Goal: Find specific page/section: Find specific page/section

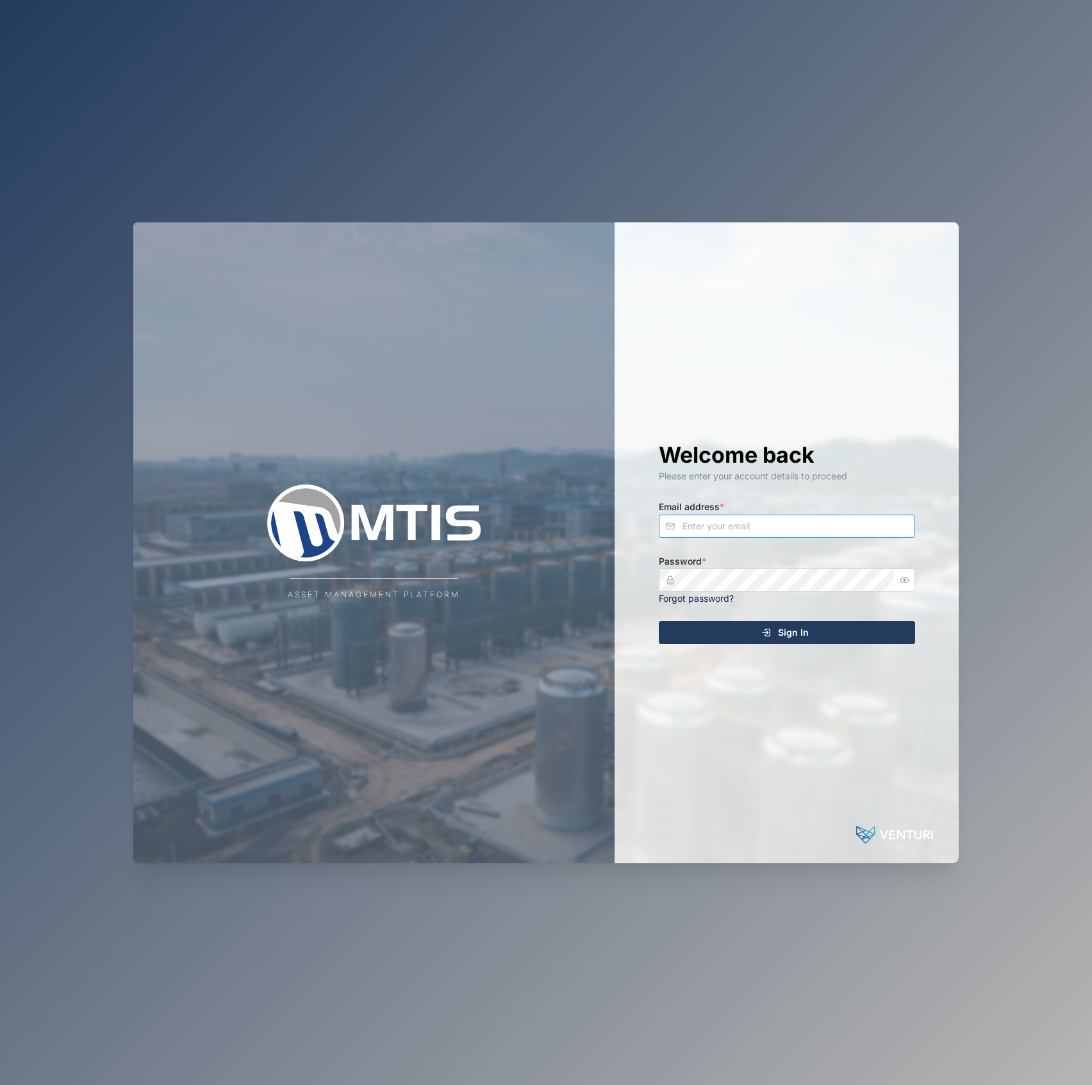
click at [743, 517] on input "Email address *" at bounding box center [787, 526] width 256 height 23
type input "[EMAIL_ADDRESS][PERSON_NAME][DOMAIN_NAME]"
click at [659, 621] on button "Sign In" at bounding box center [787, 632] width 256 height 23
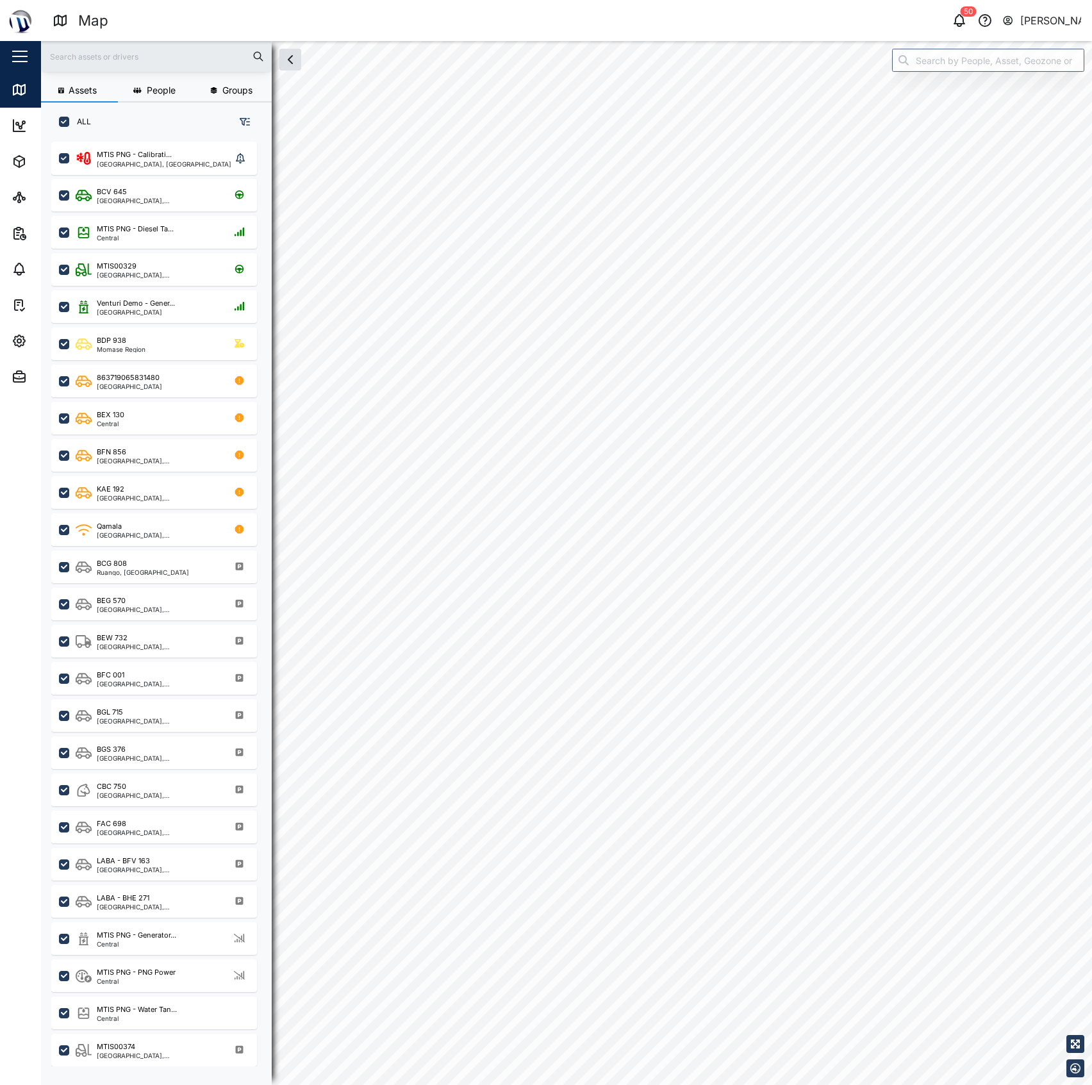
checkbox input "true"
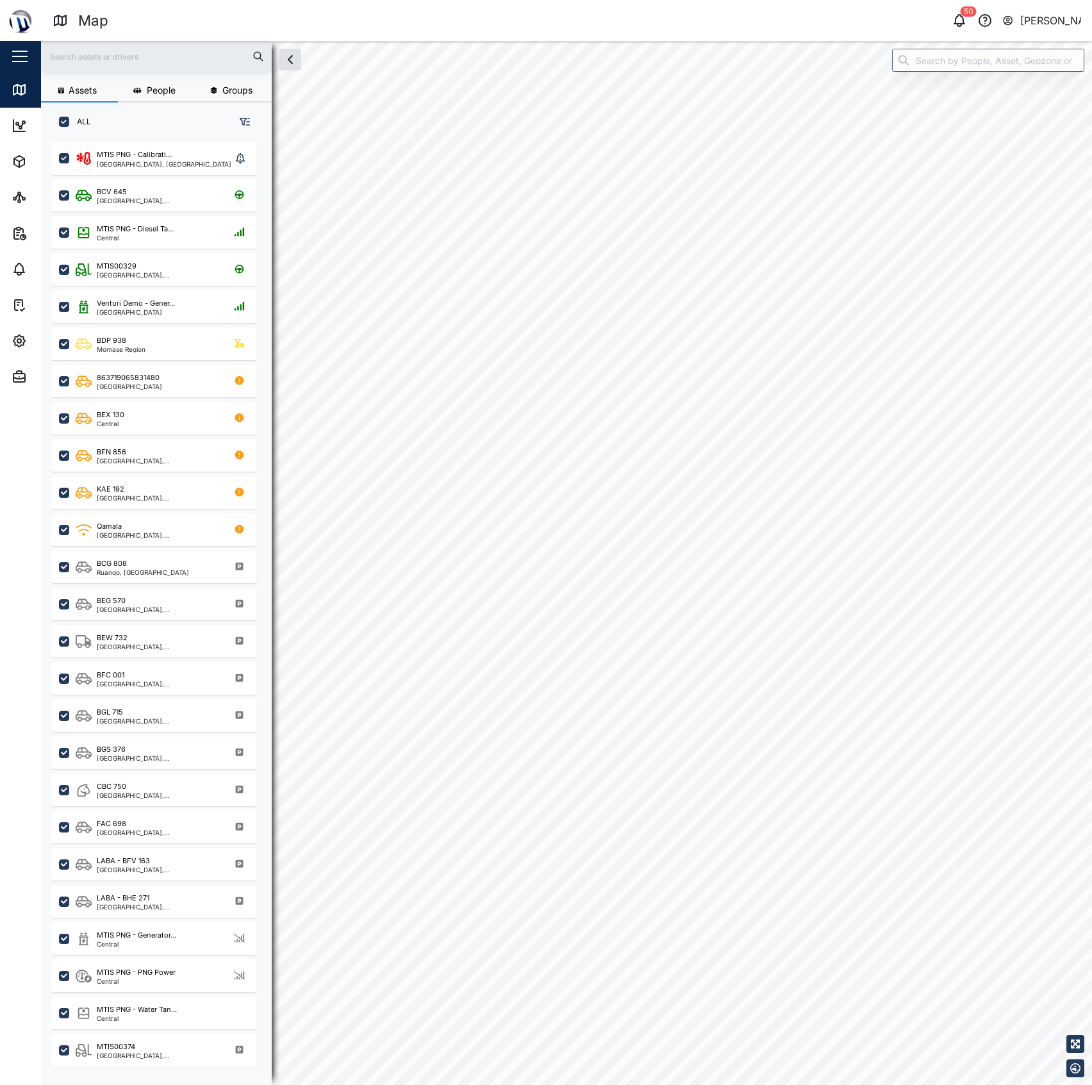
checkbox input "true"
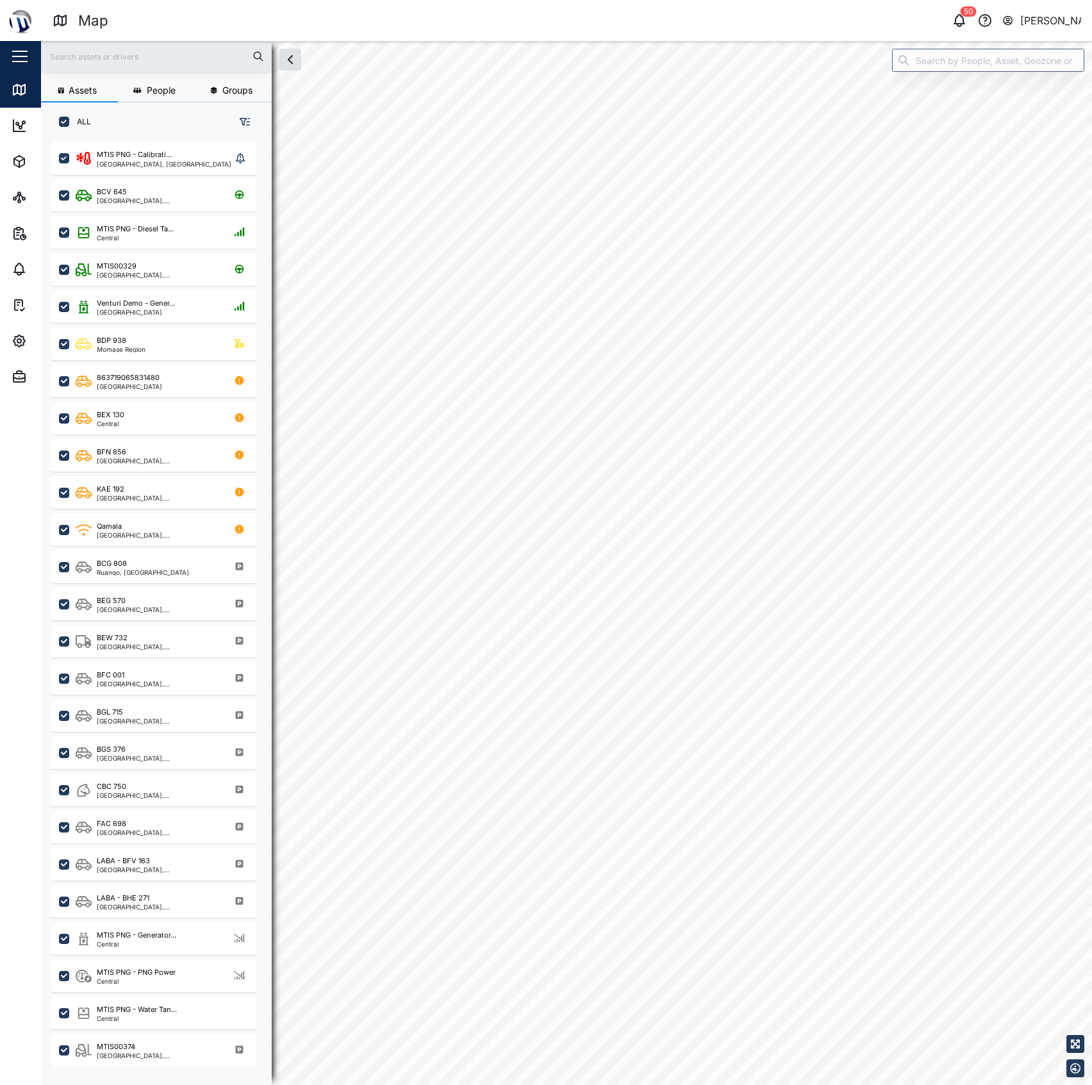
checkbox input "true"
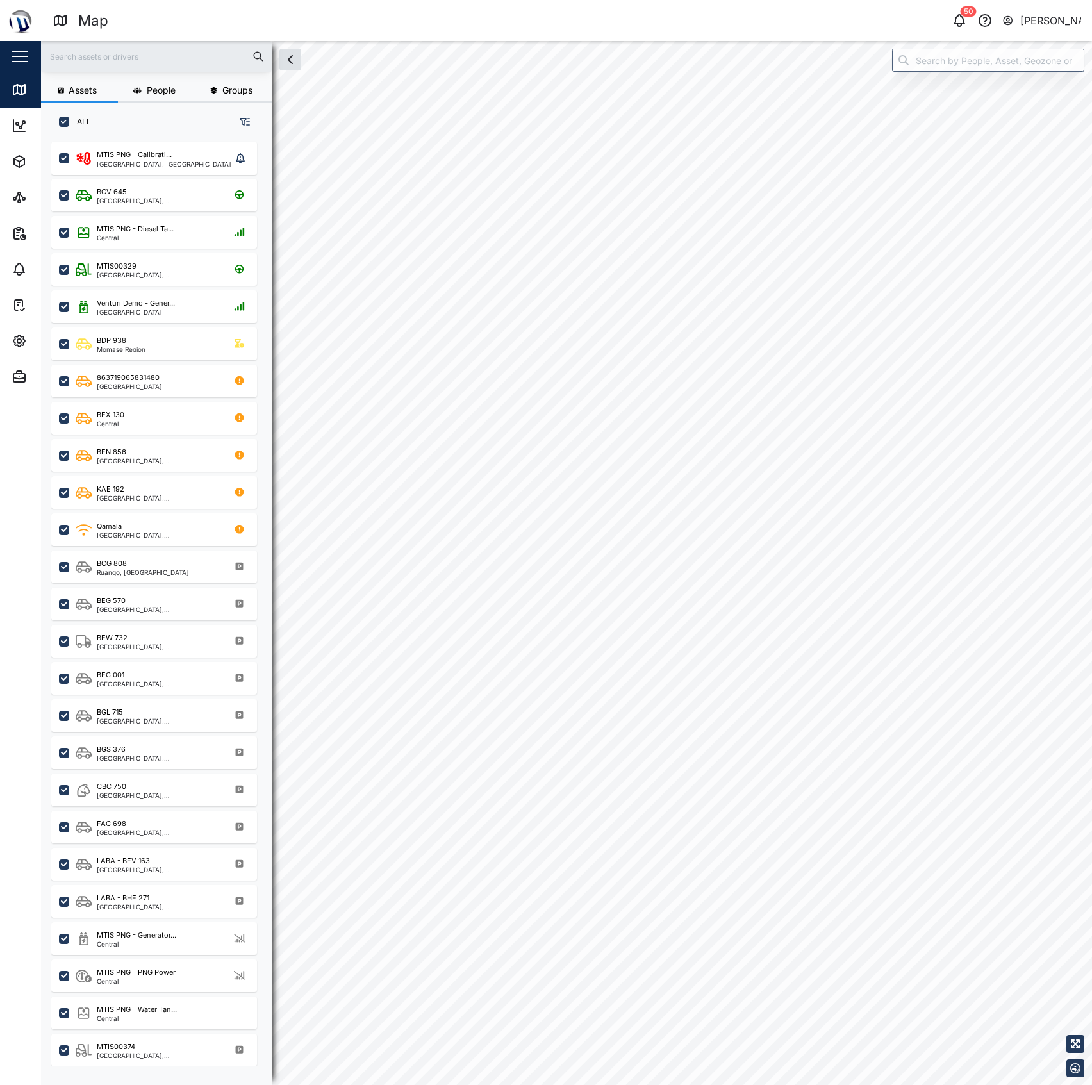
checkbox input "true"
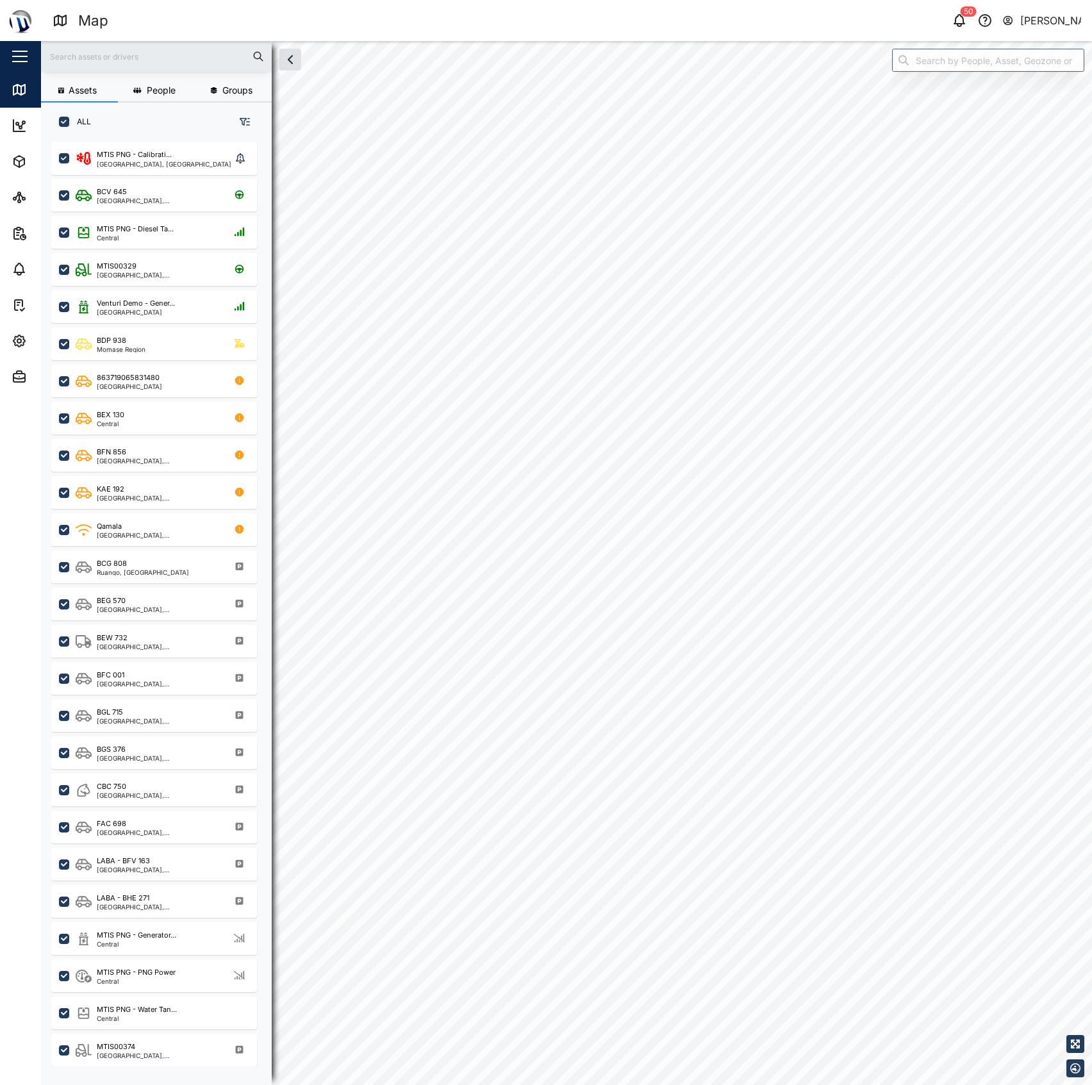
checkbox input "true"
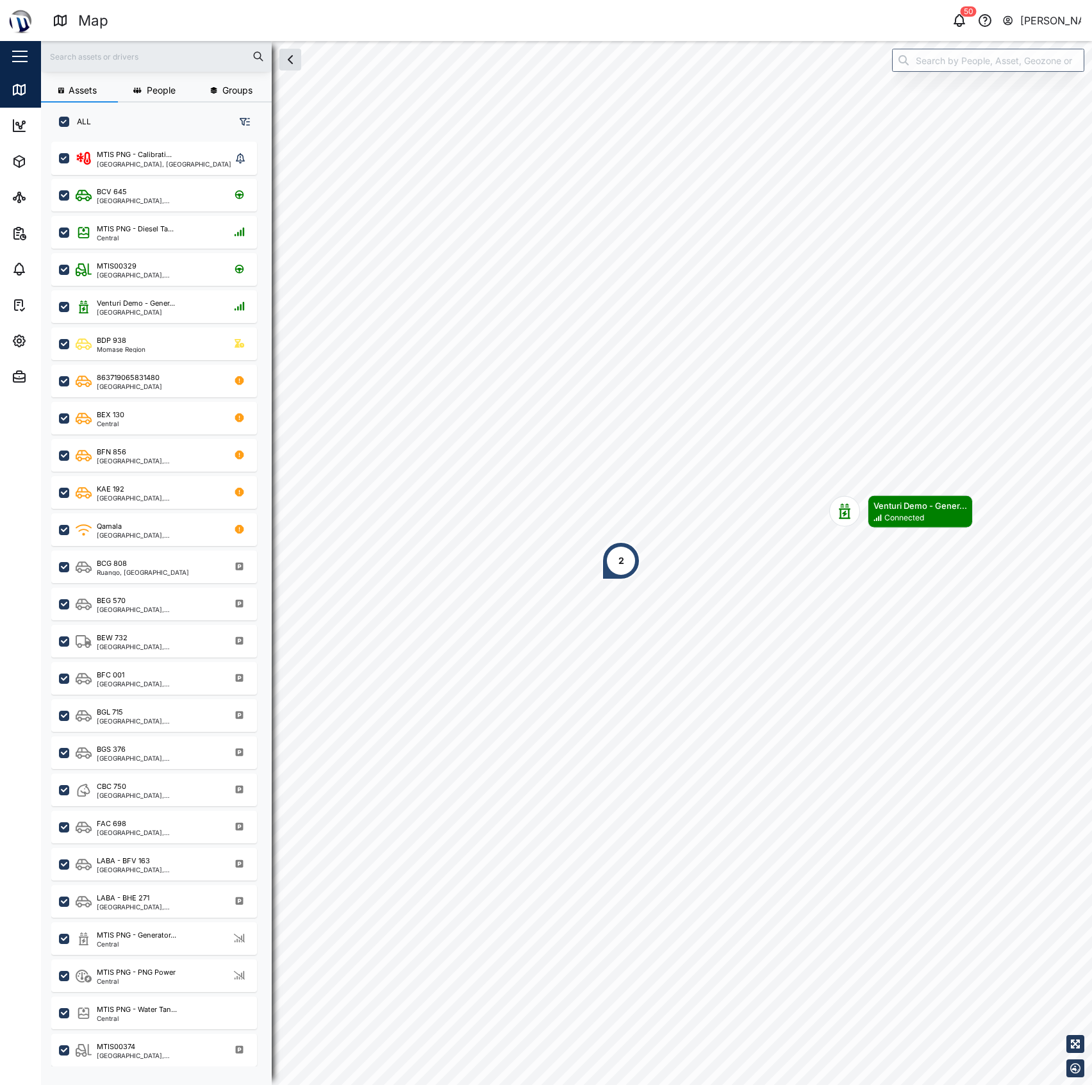
scroll to position [924, 197]
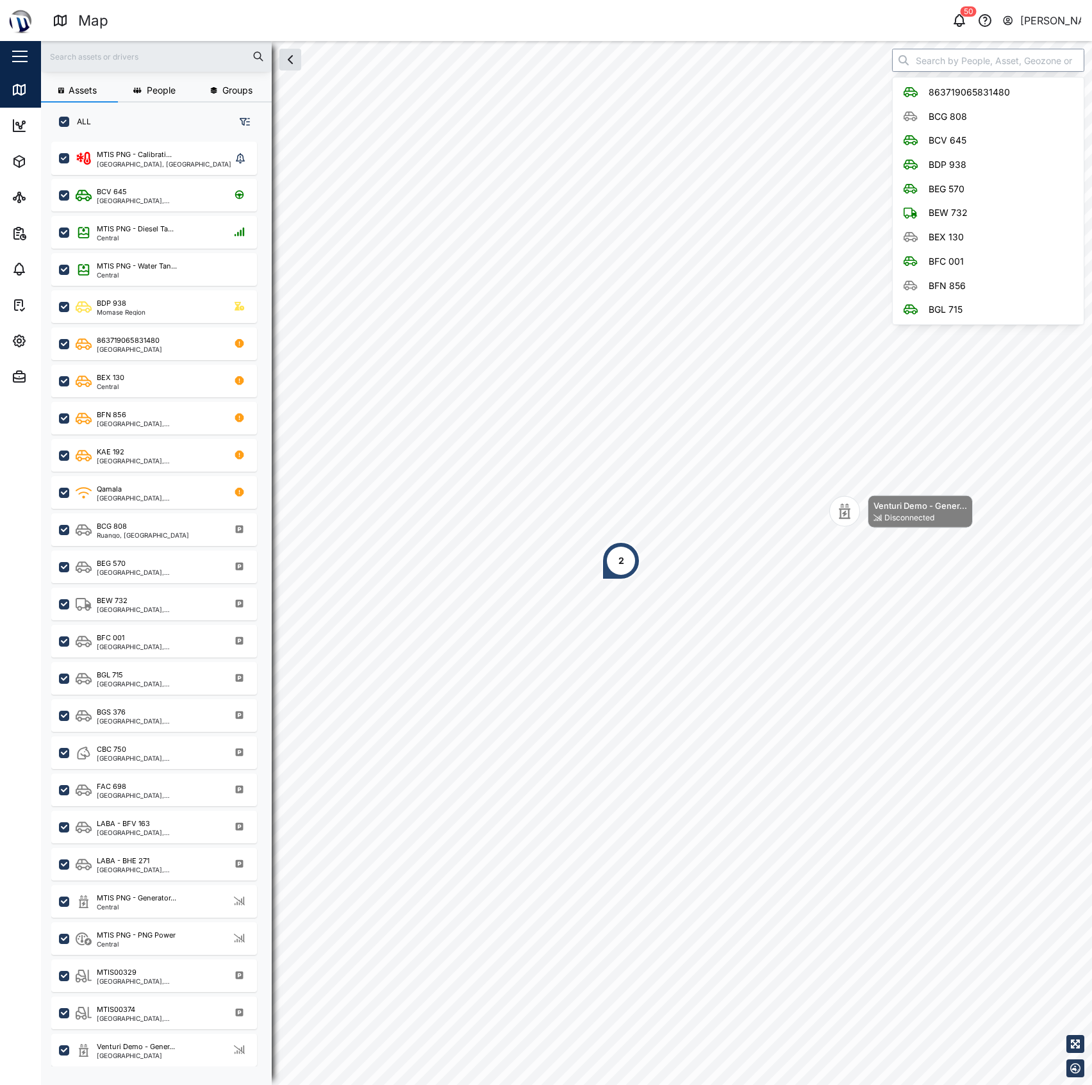
click at [944, 54] on input "search" at bounding box center [988, 60] width 192 height 23
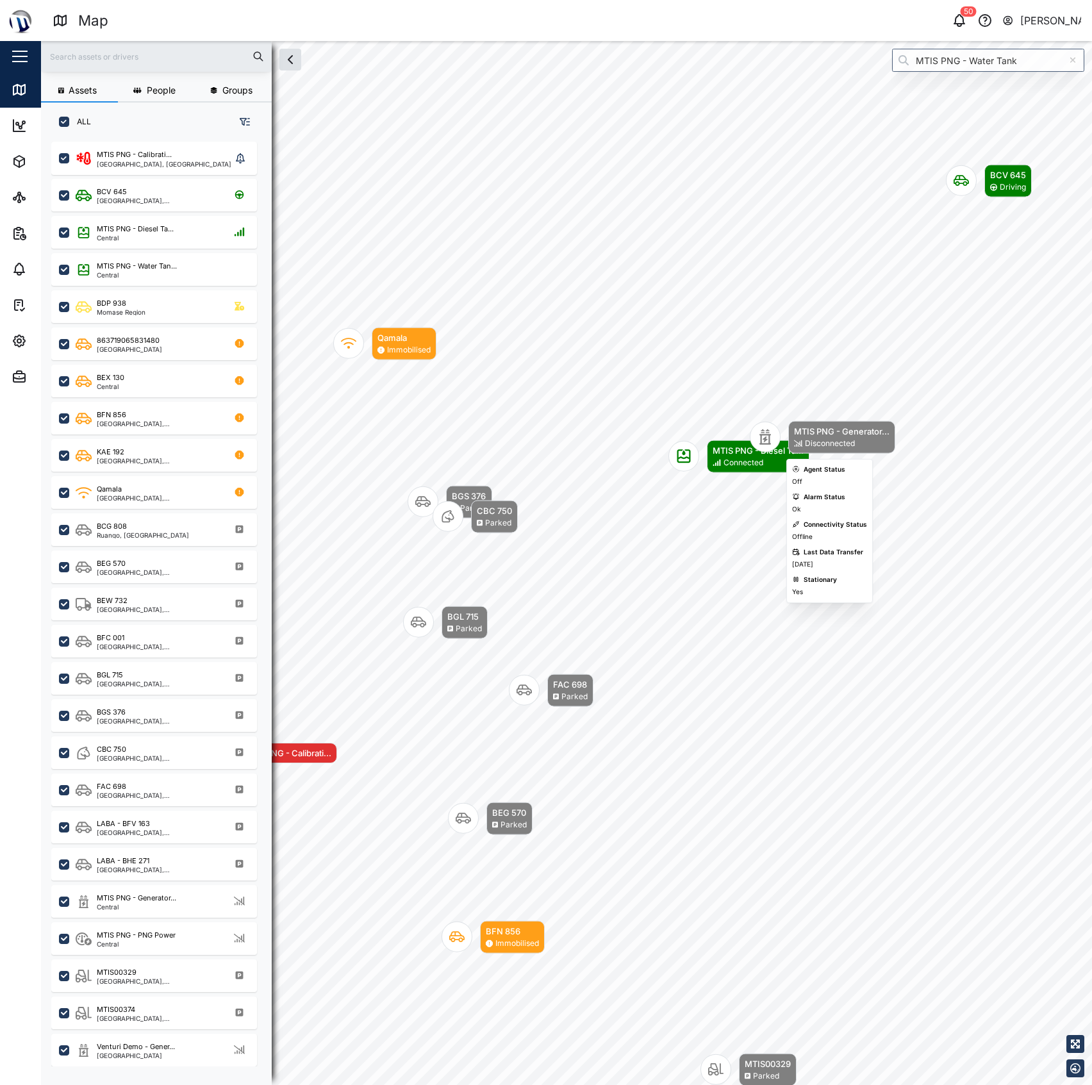
click at [769, 431] on icon "Map marker" at bounding box center [764, 436] width 15 height 15
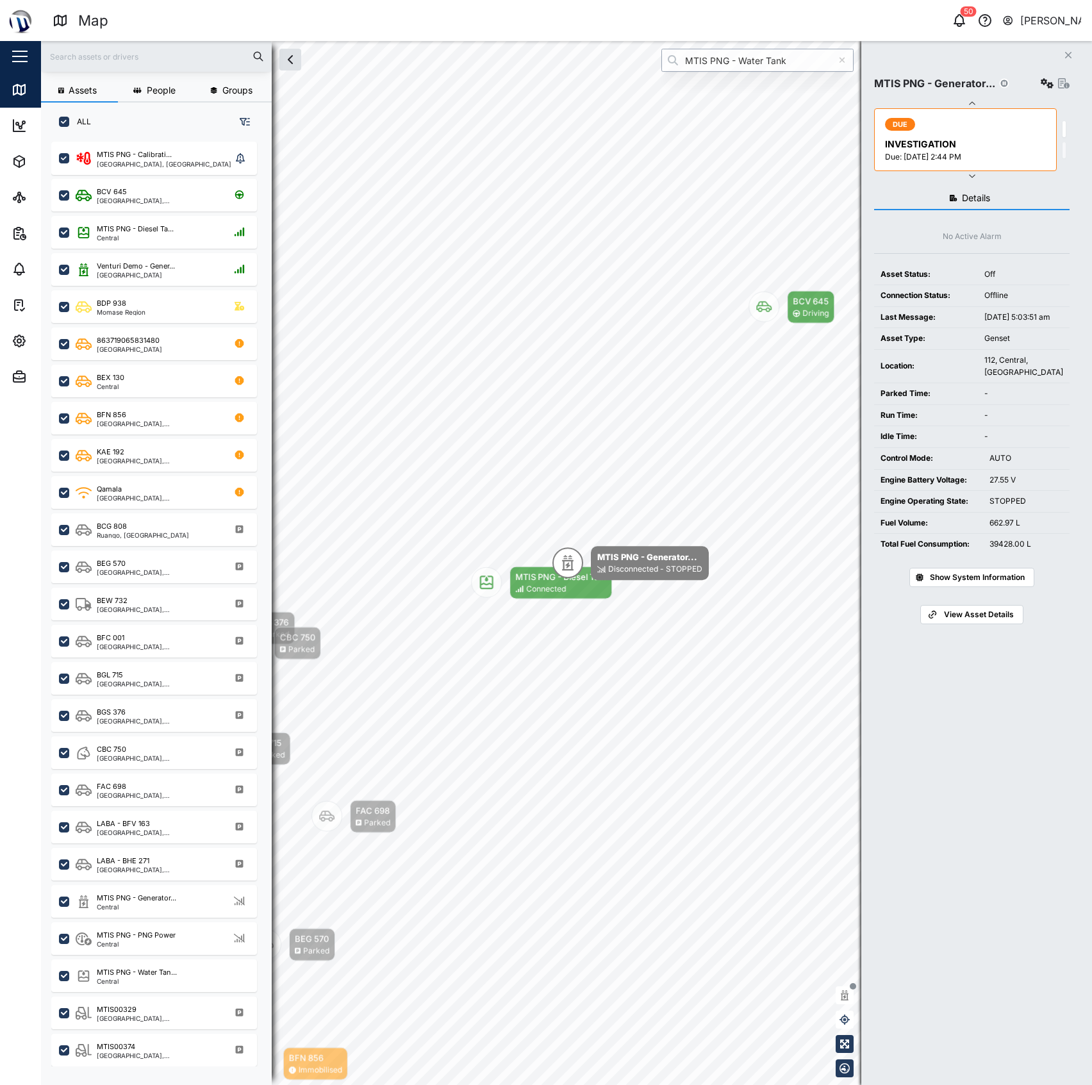
click at [770, 65] on input "MTIS PNG - Water Tank" at bounding box center [757, 60] width 192 height 23
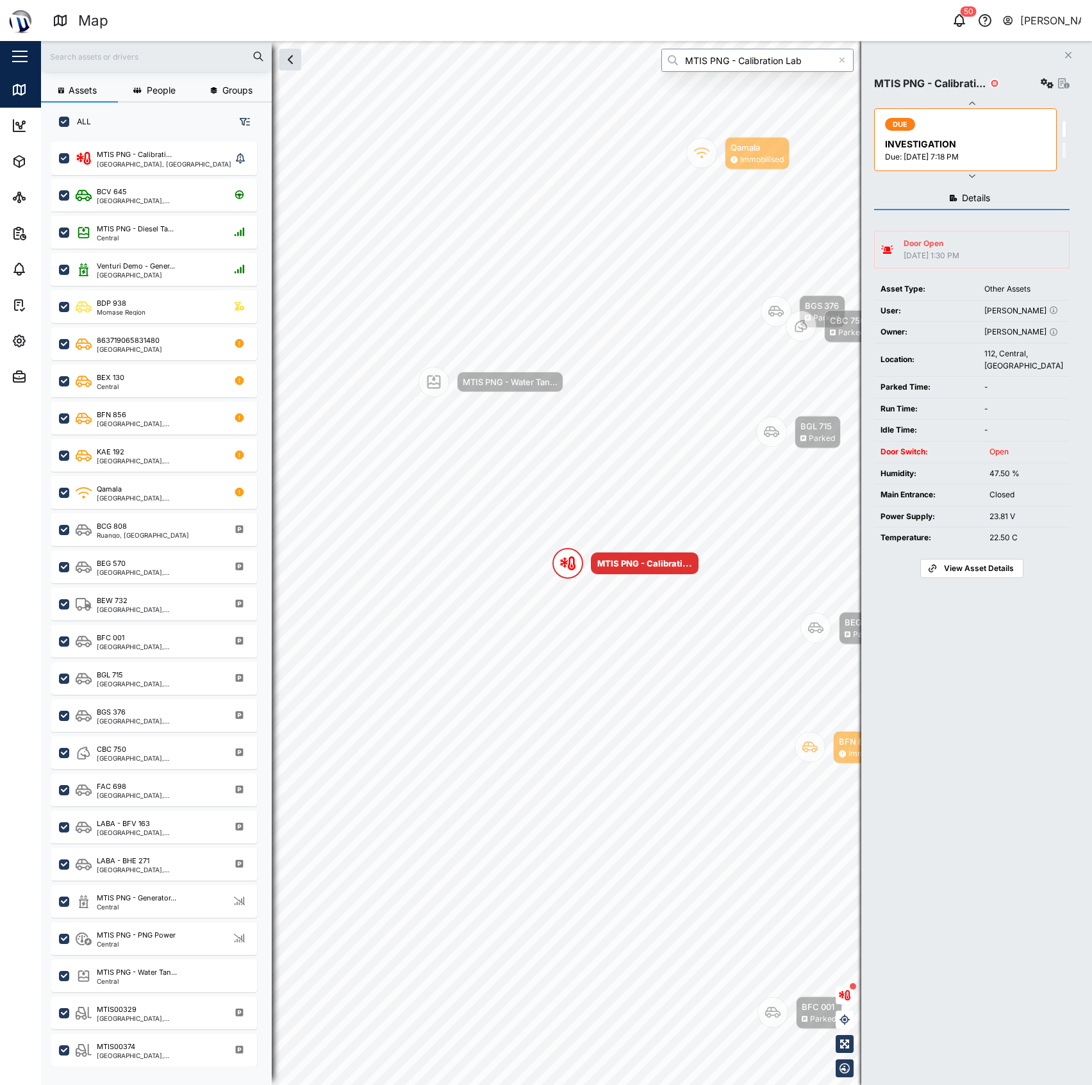
type input "MTIS PNG - Calibration Lab"
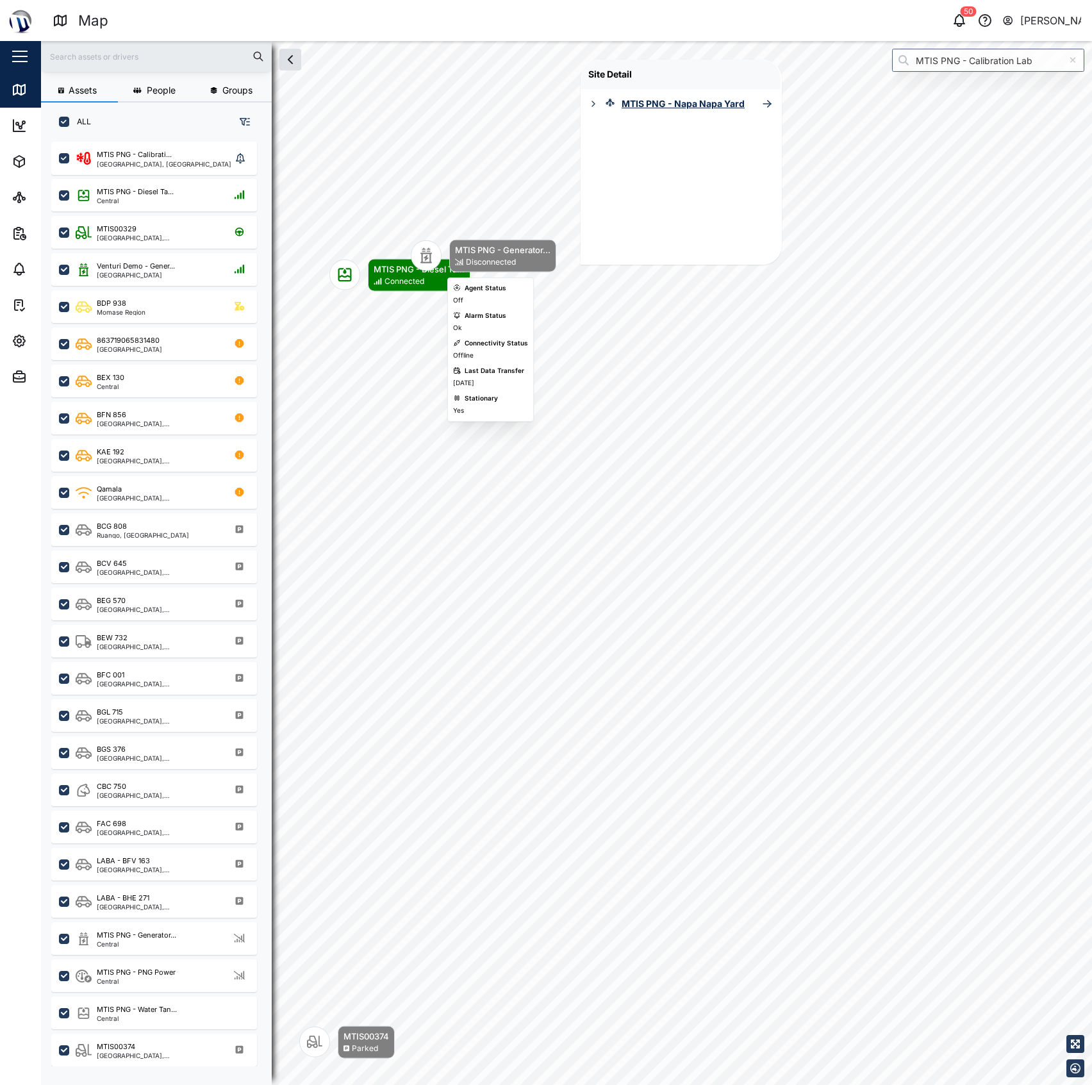
click at [475, 250] on div "MTIS PNG - Generator..." at bounding box center [502, 250] width 95 height 13
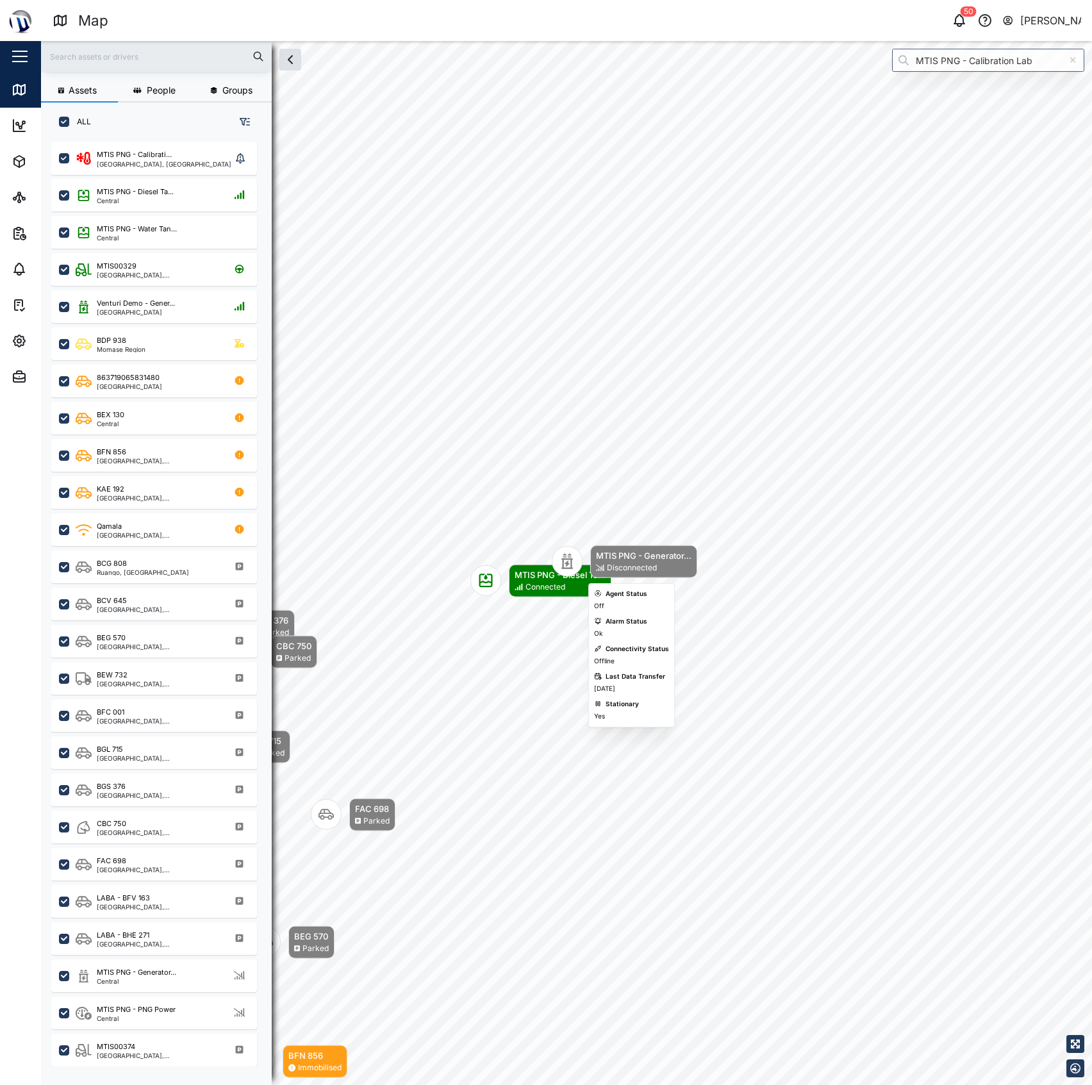
click at [670, 558] on div "MTIS PNG - Generator..." at bounding box center [643, 555] width 95 height 13
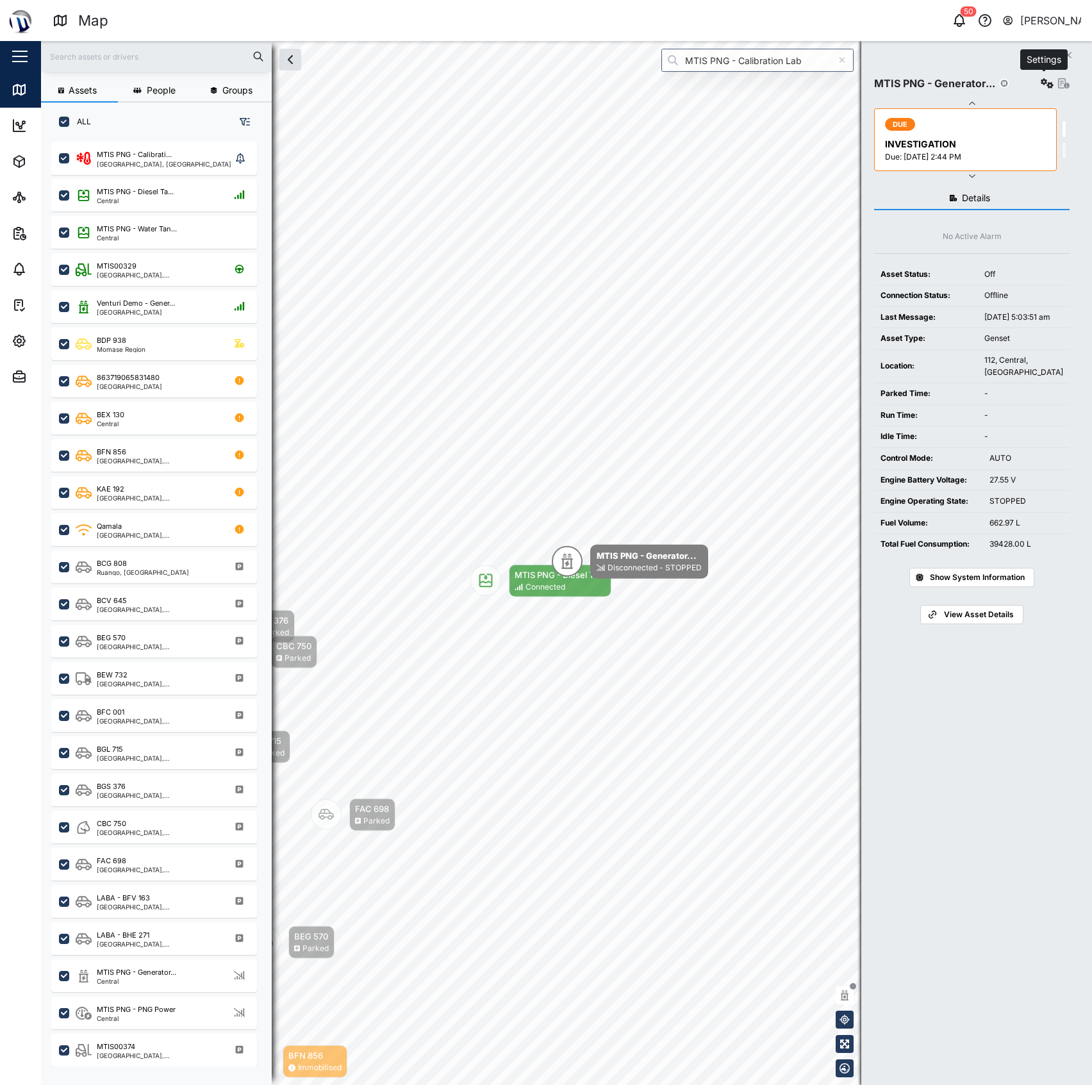
click at [1041, 88] on icon "button" at bounding box center [1047, 83] width 13 height 10
click at [1000, 185] on link "Field gateway config" at bounding box center [990, 194] width 119 height 27
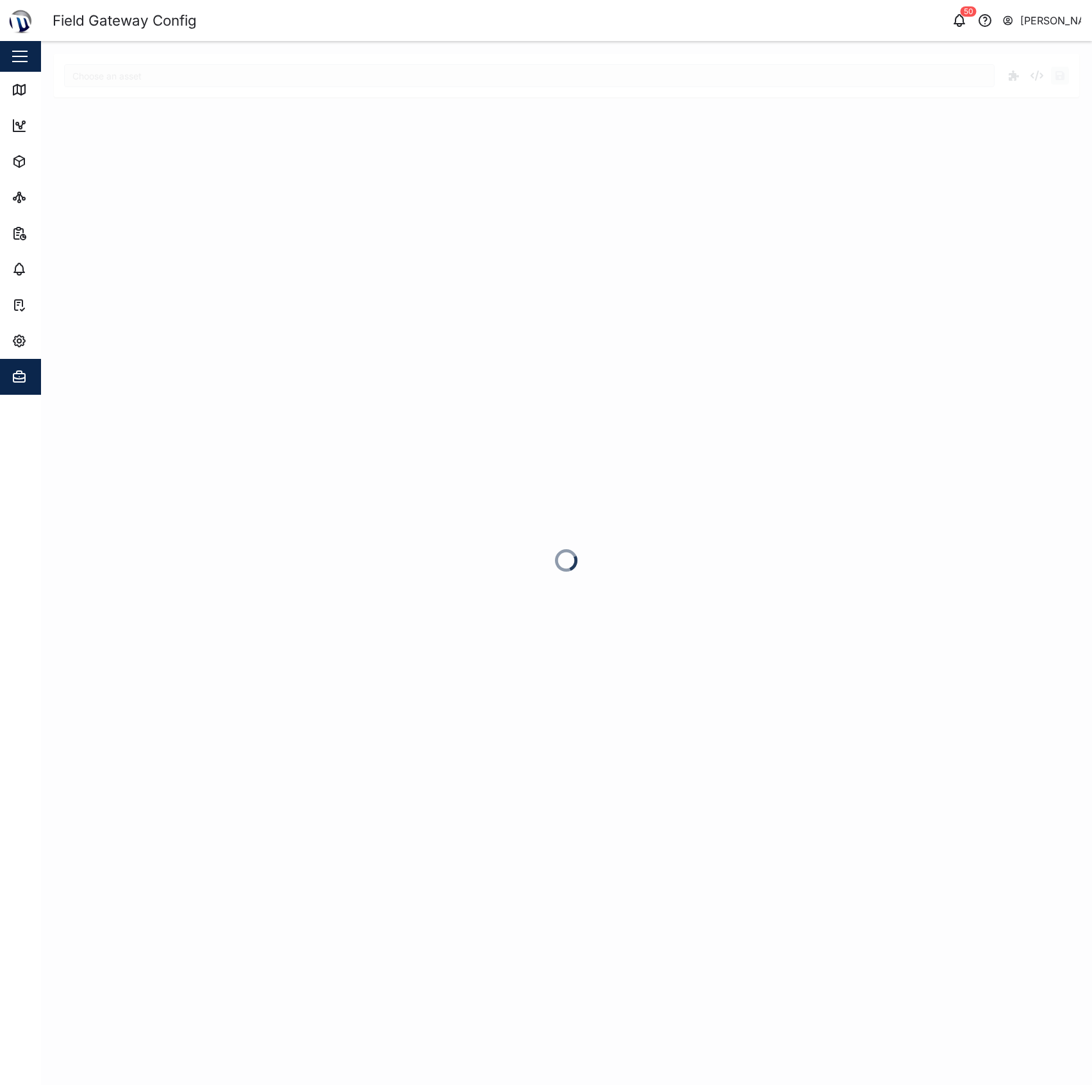
type input "MTIS PNG - Generator CAT"
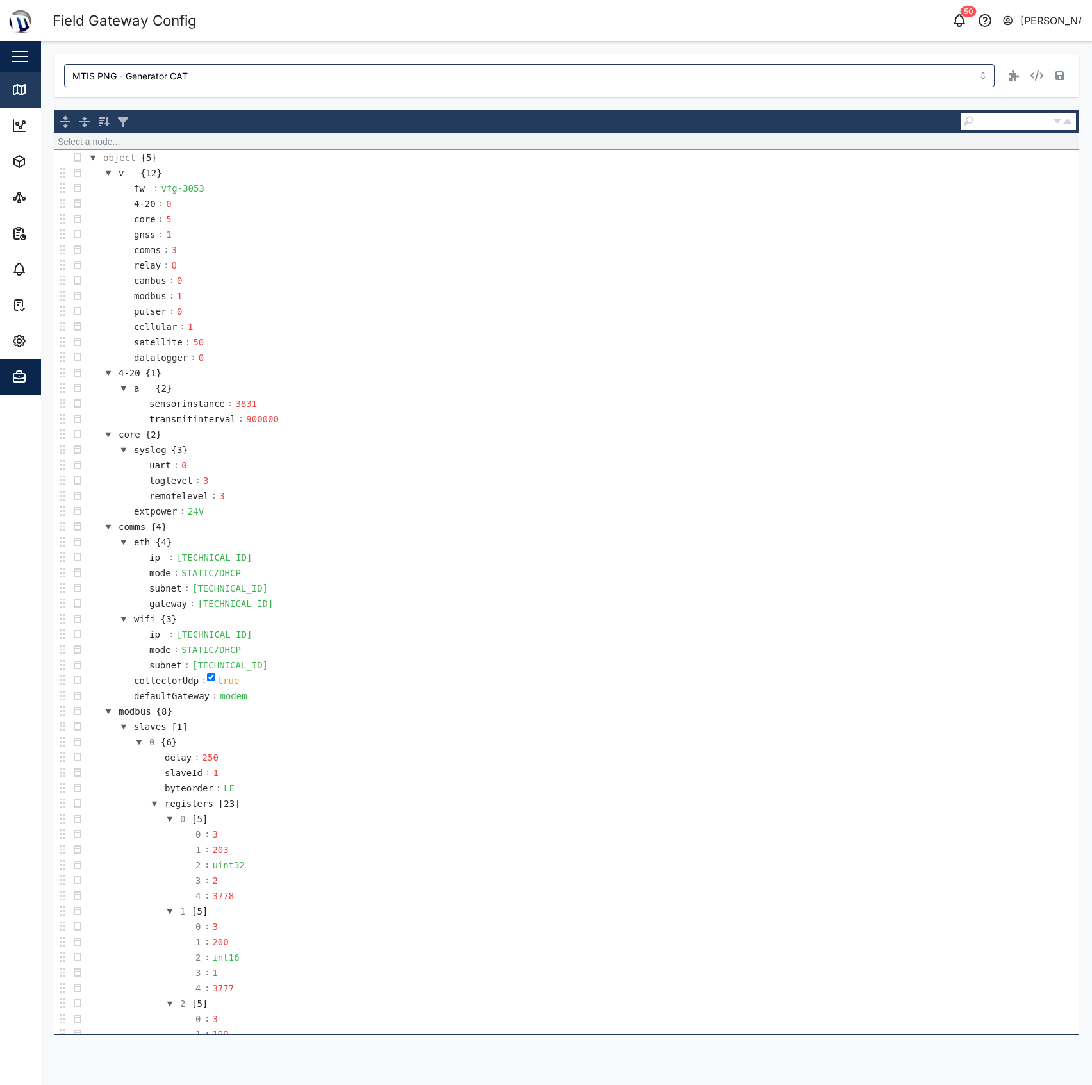
click at [25, 87] on icon at bounding box center [19, 90] width 12 height 10
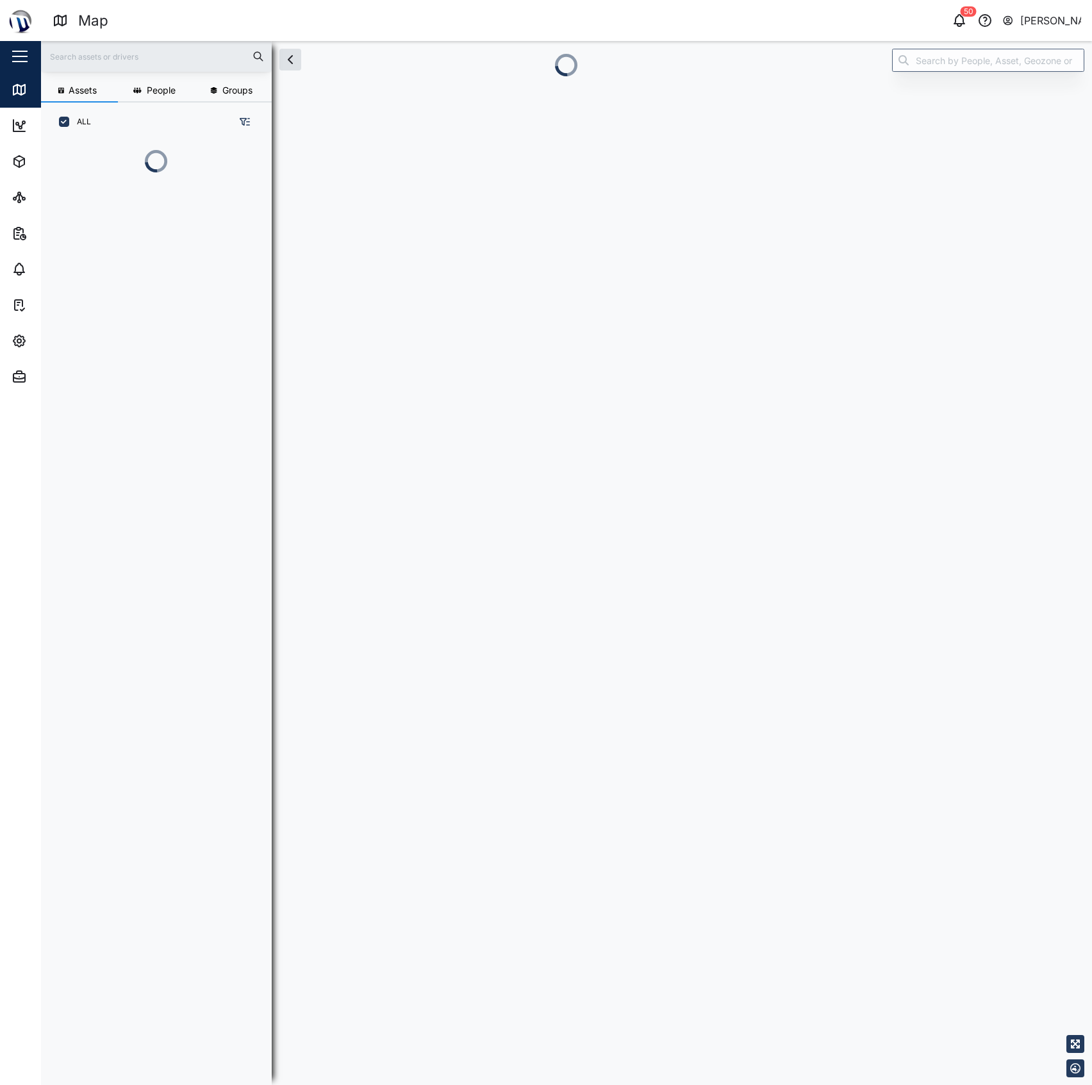
scroll to position [924, 197]
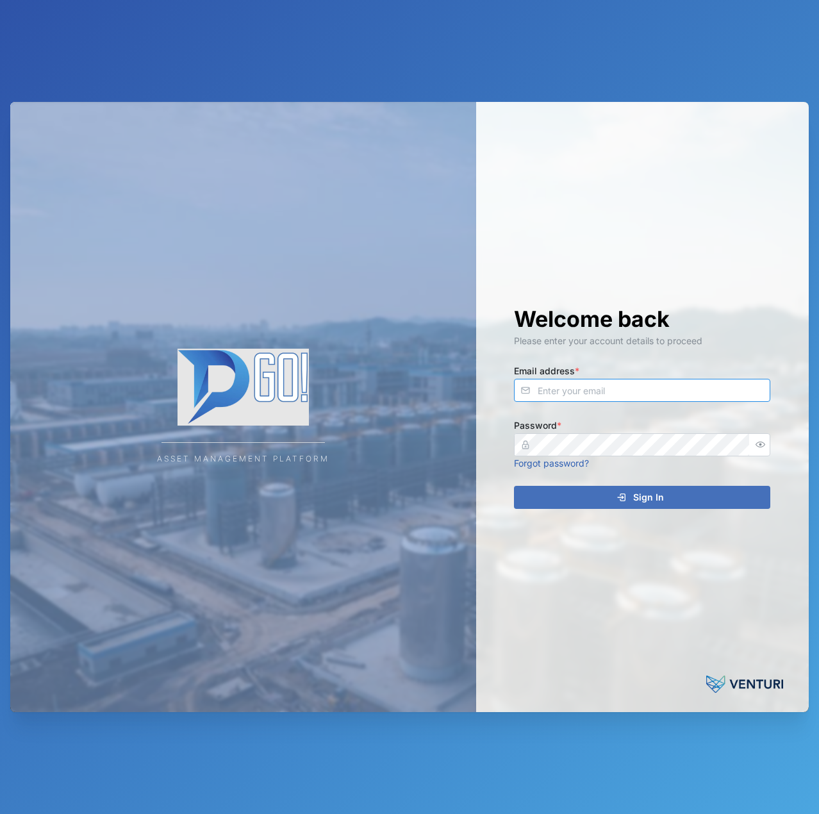
click at [654, 395] on input "Email address *" at bounding box center [642, 390] width 256 height 23
type input "[EMAIL_ADDRESS][PERSON_NAME][DOMAIN_NAME]"
click at [514, 486] on button "Sign In" at bounding box center [642, 497] width 256 height 23
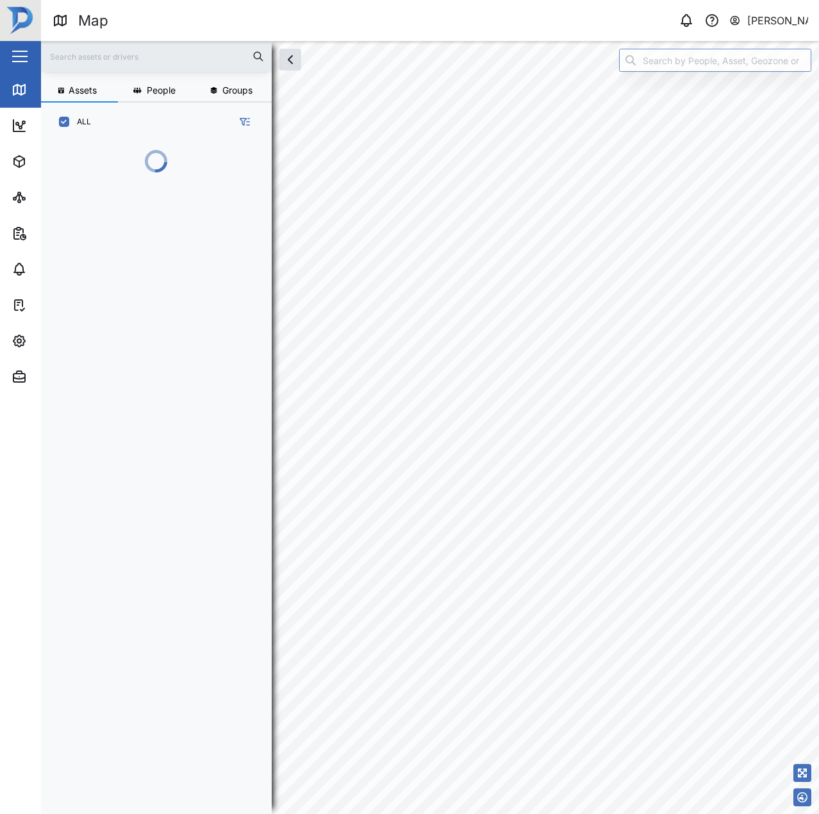
scroll to position [657, 201]
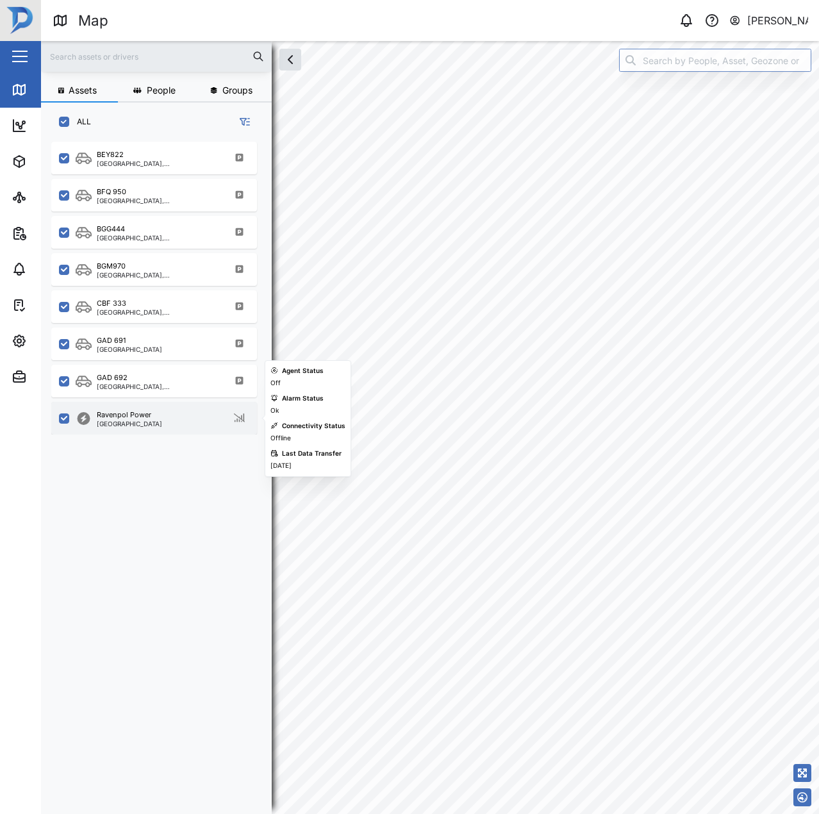
click at [153, 404] on div "Ravenpol Power Port Moresby" at bounding box center [154, 418] width 206 height 33
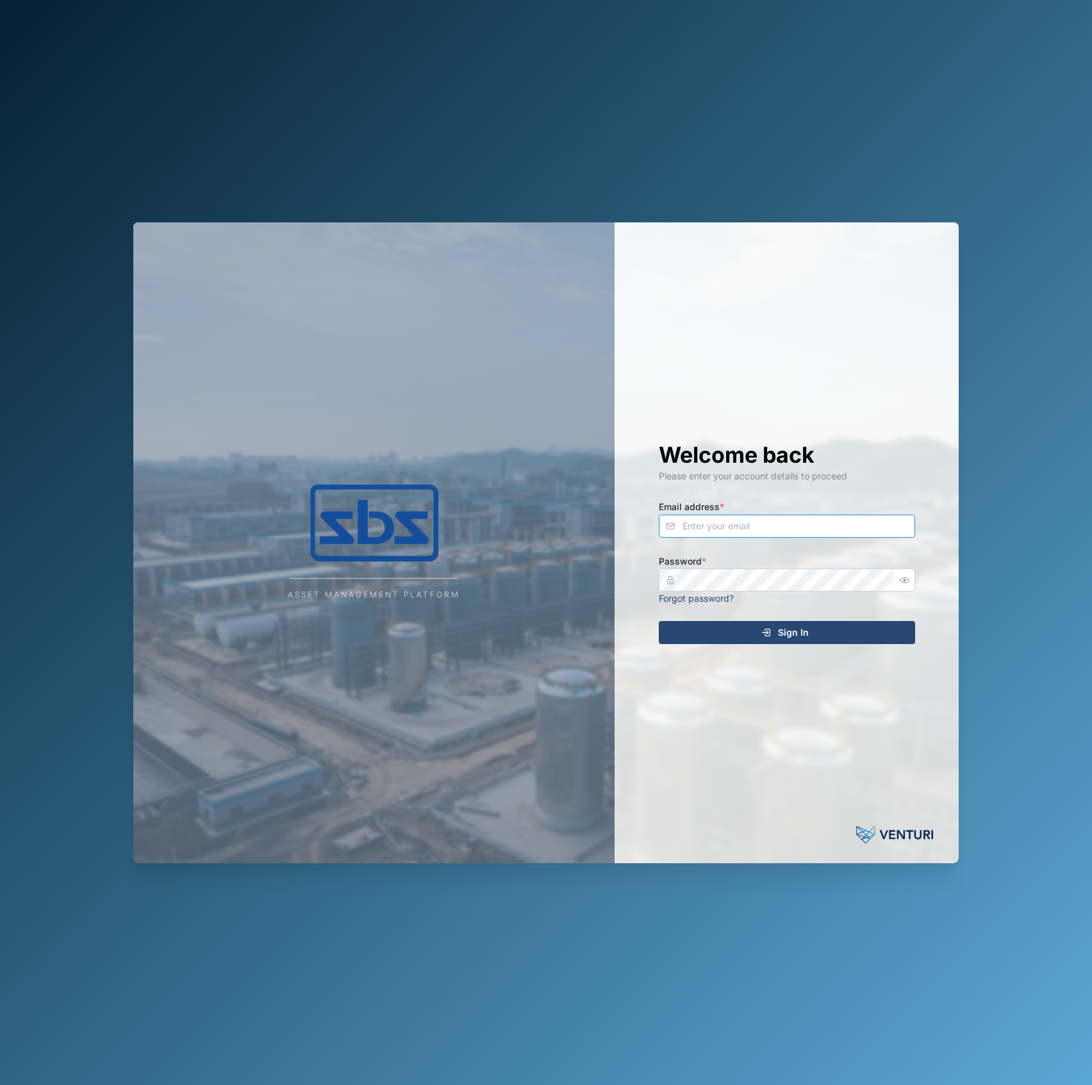
click at [718, 520] on input "Email address *" at bounding box center [787, 526] width 256 height 23
type input "[EMAIL_ADDRESS][PERSON_NAME][DOMAIN_NAME]"
click at [659, 621] on button "Sign In" at bounding box center [787, 632] width 256 height 23
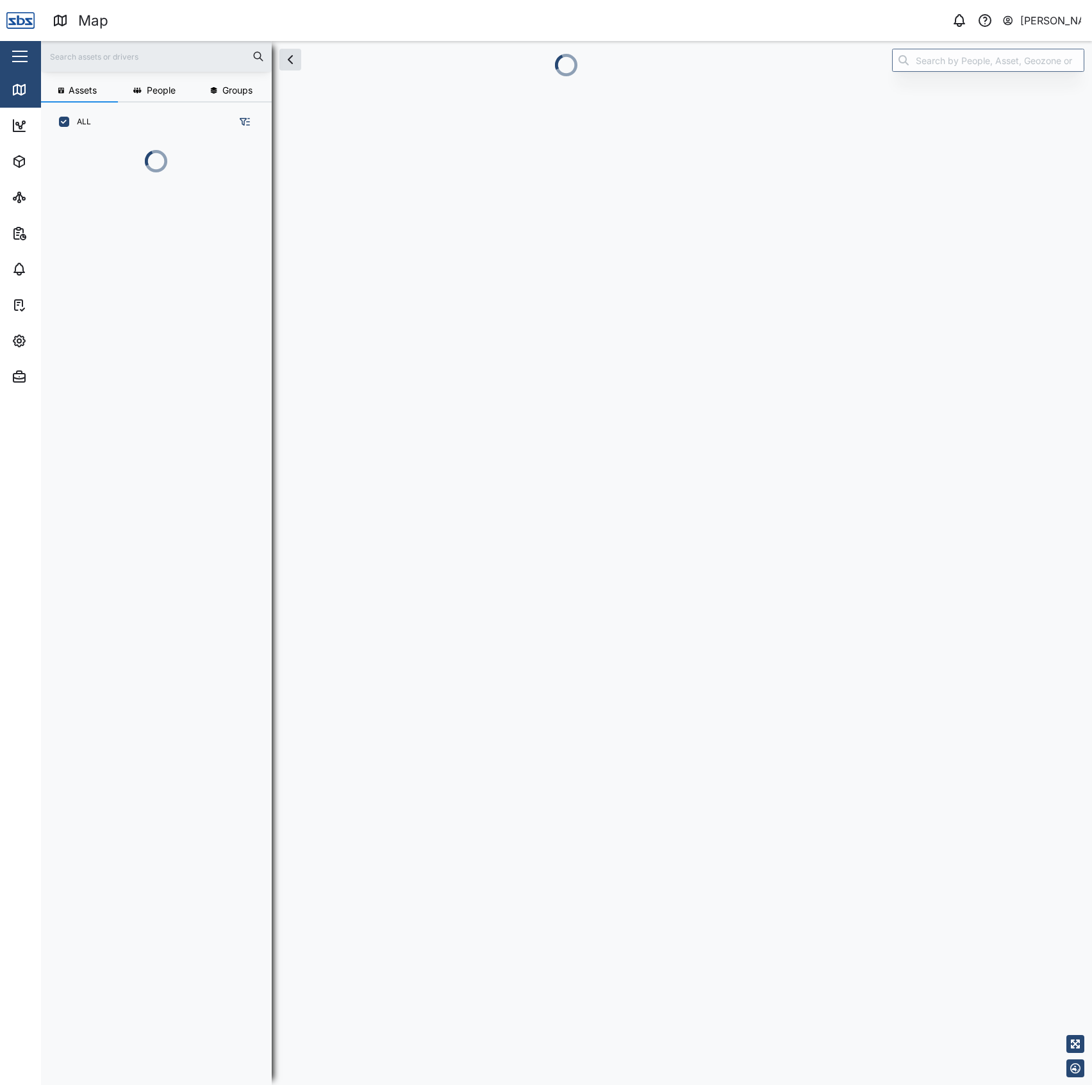
scroll to position [924, 197]
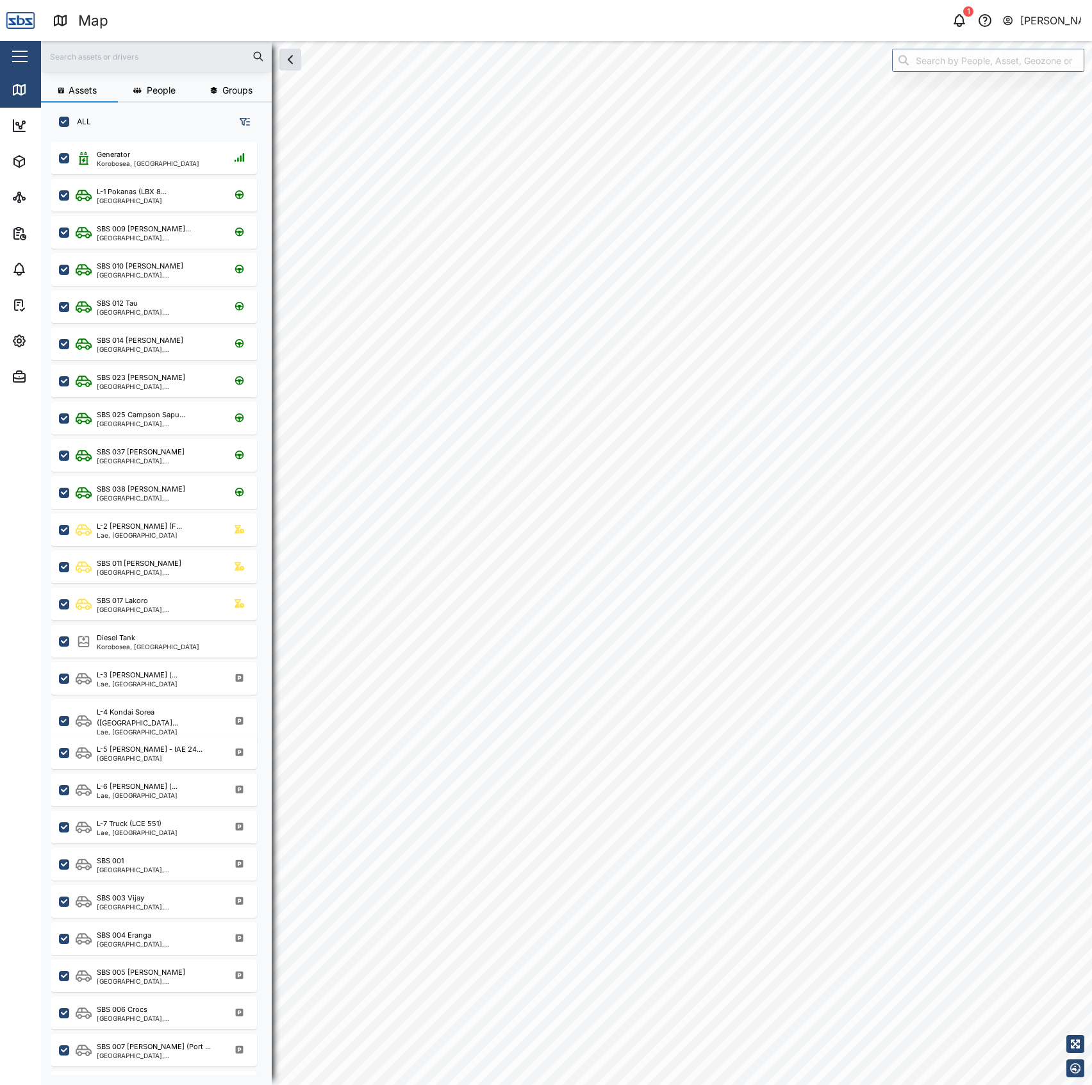
checkbox input "true"
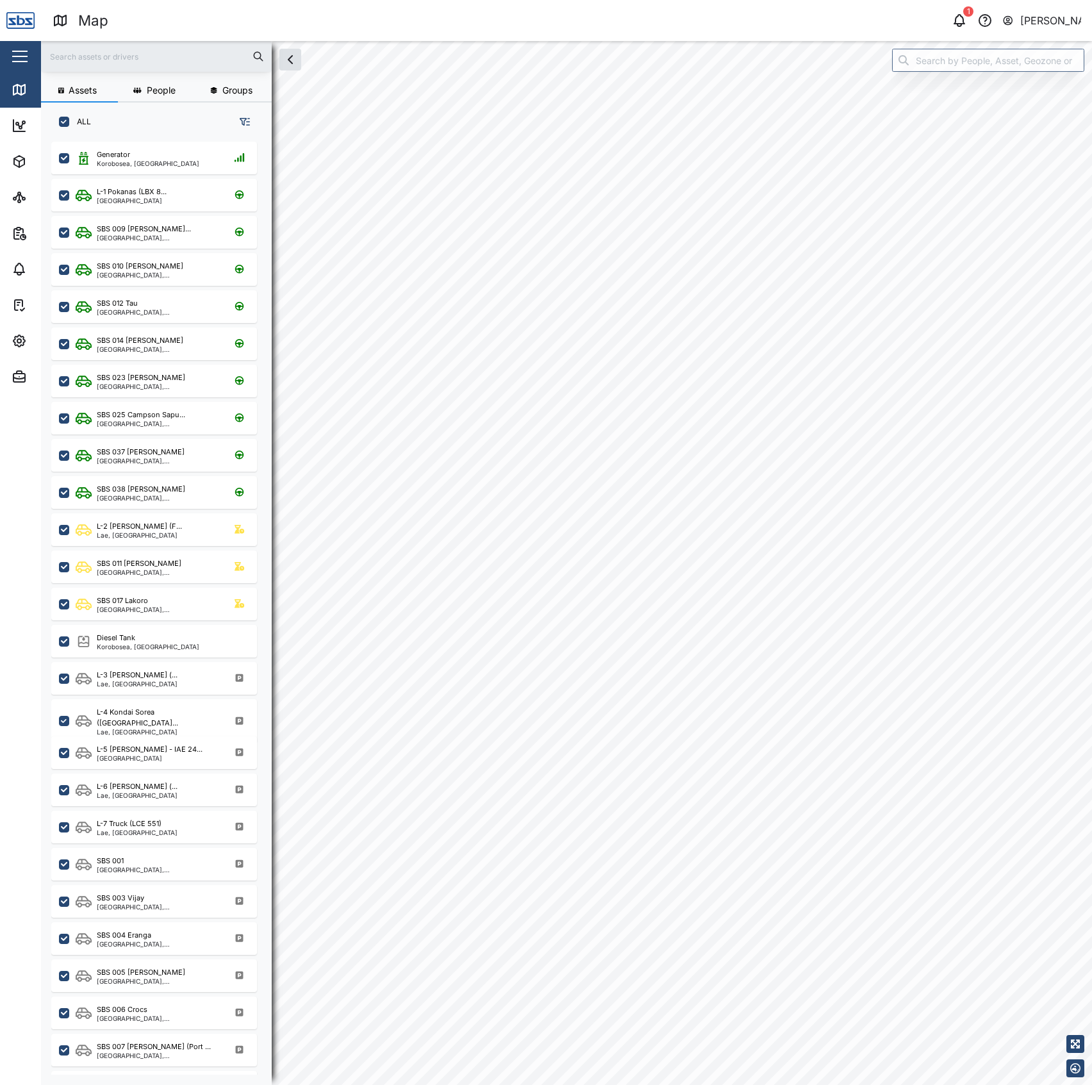
checkbox input "true"
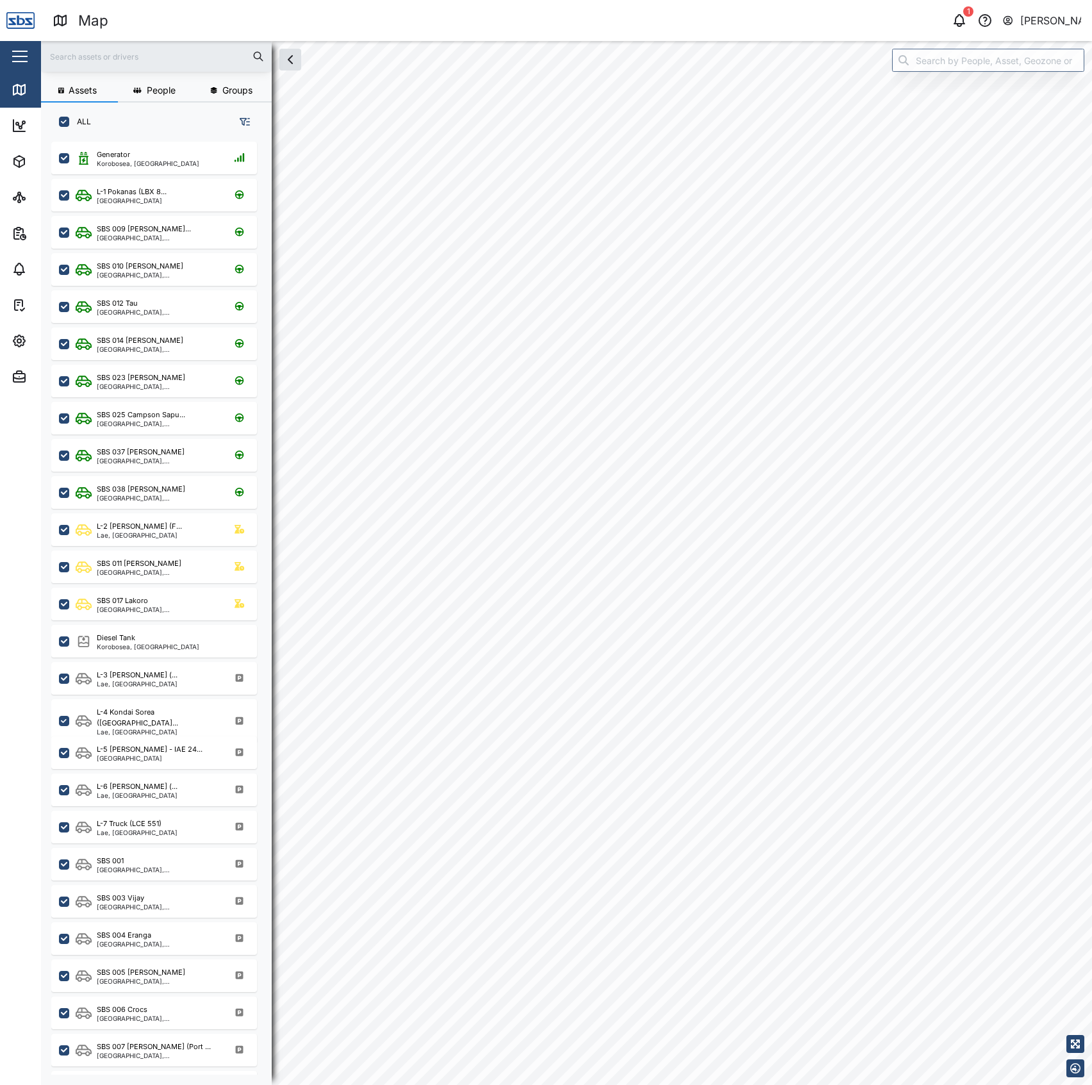
checkbox input "true"
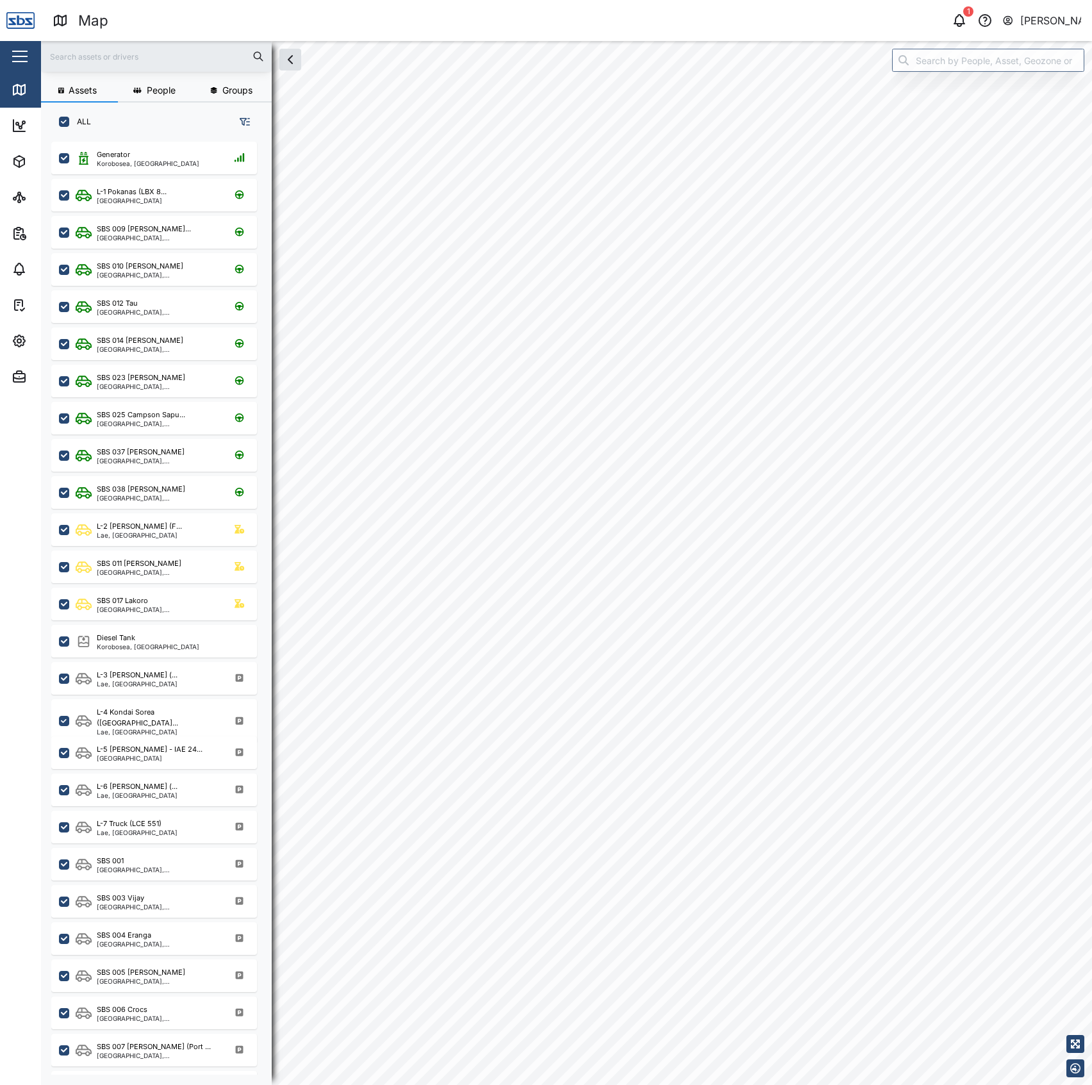
checkbox input "true"
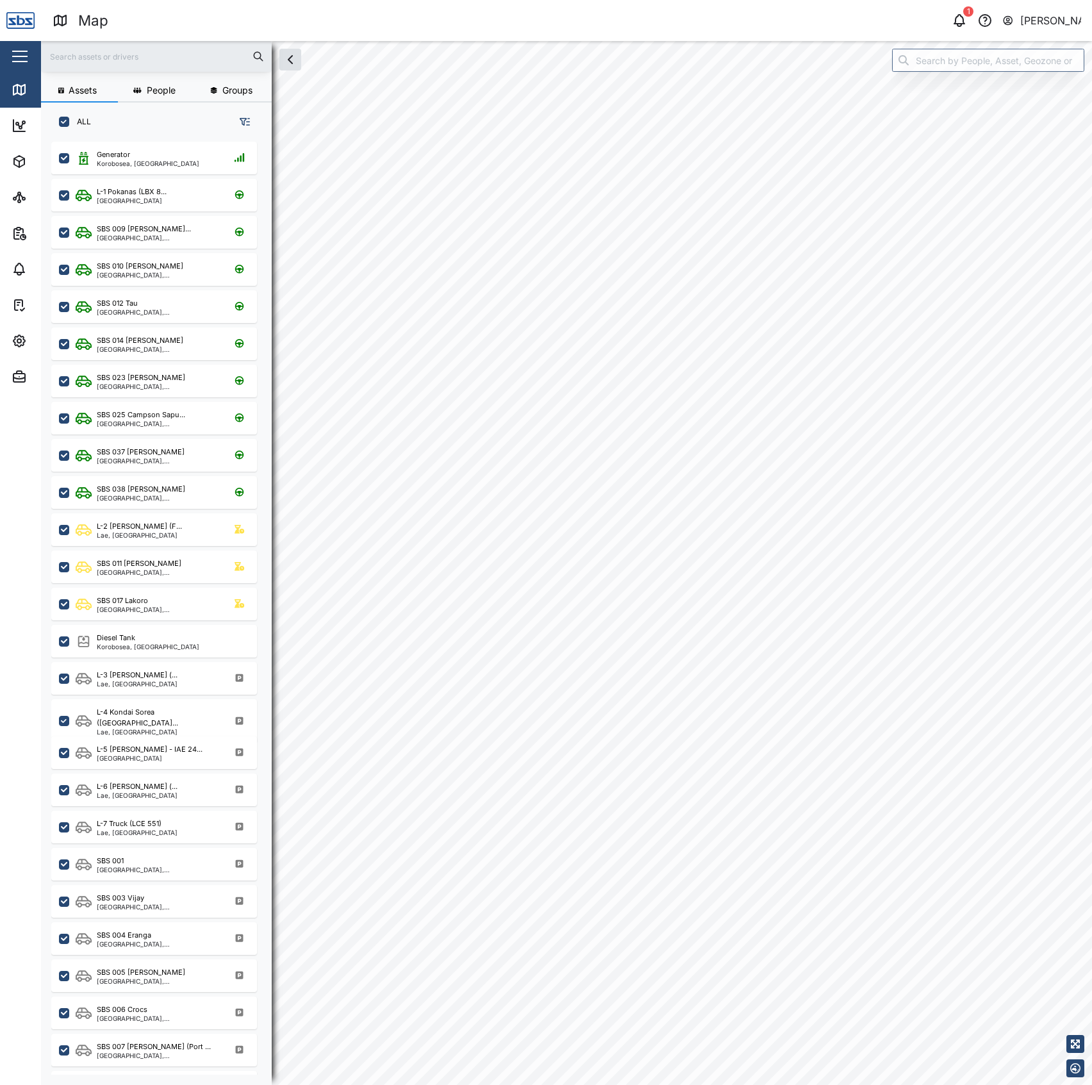
checkbox input "true"
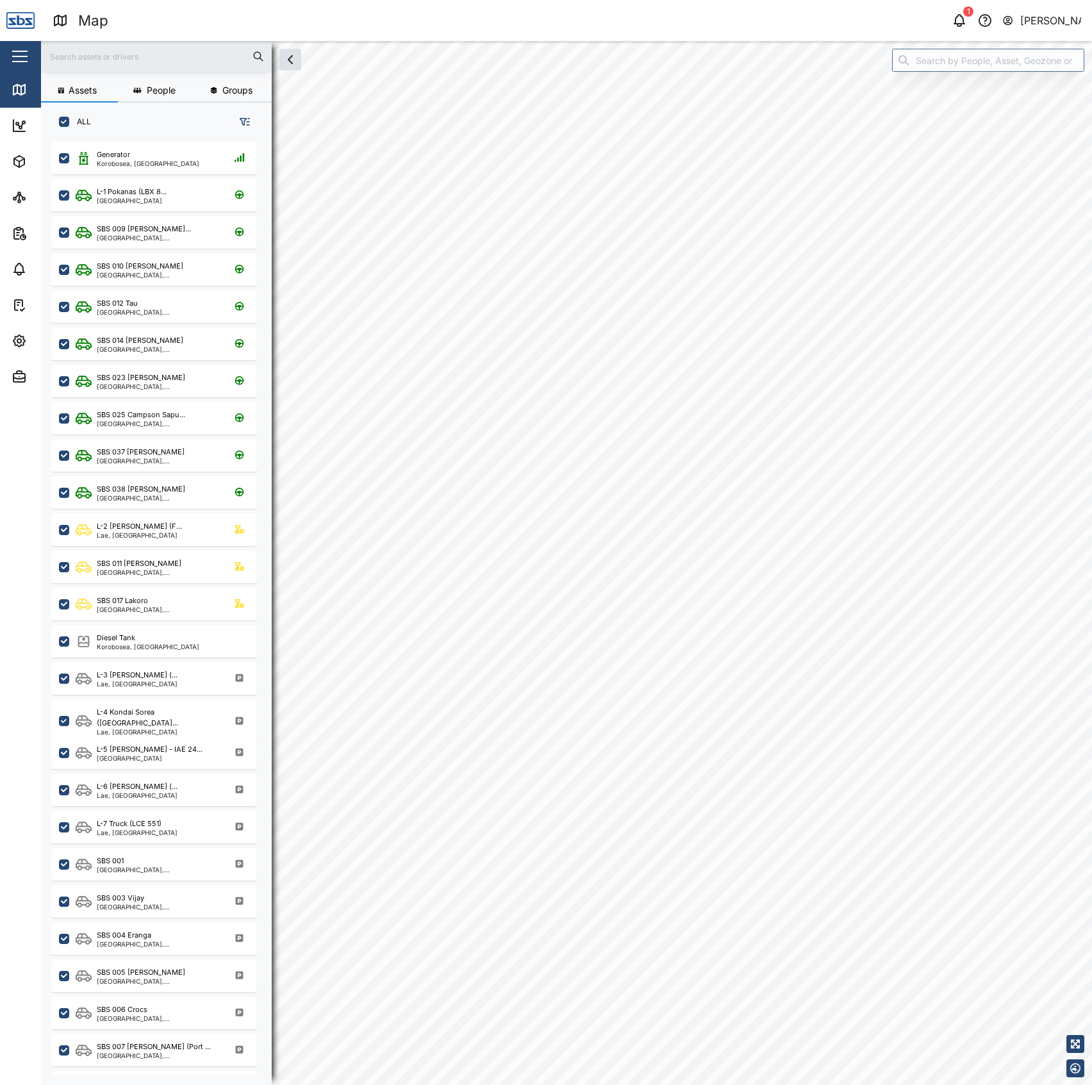
checkbox input "true"
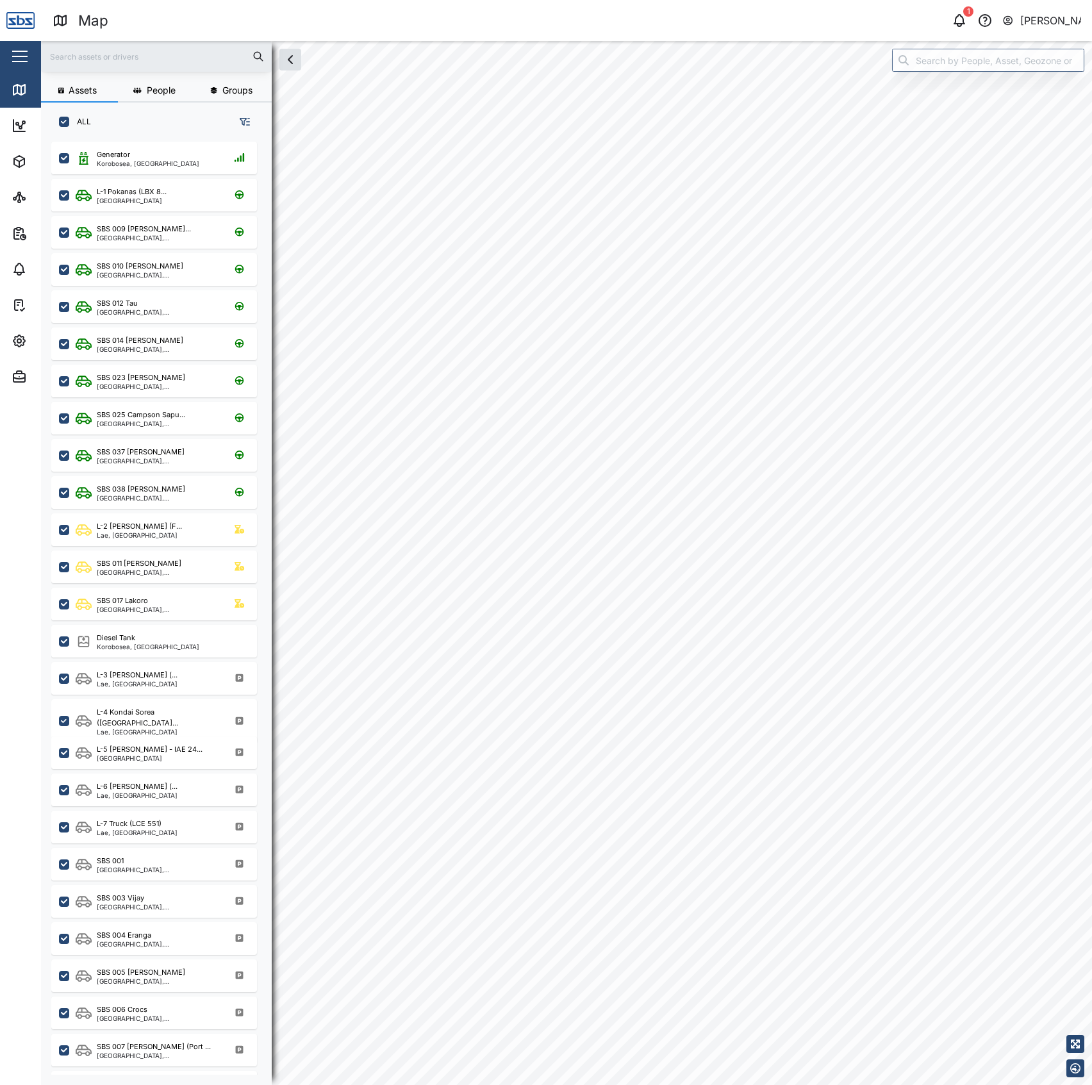
checkbox input "true"
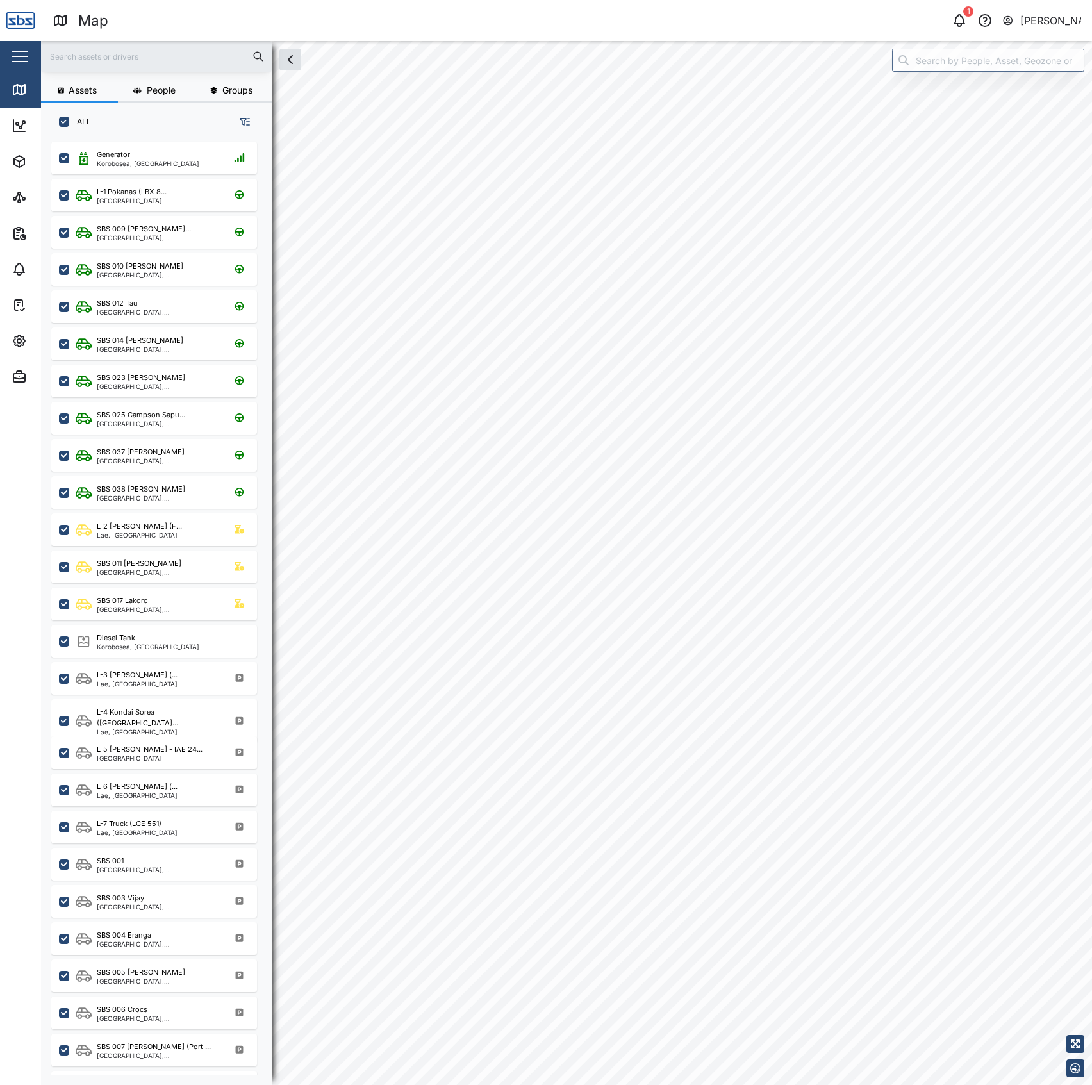
checkbox input "true"
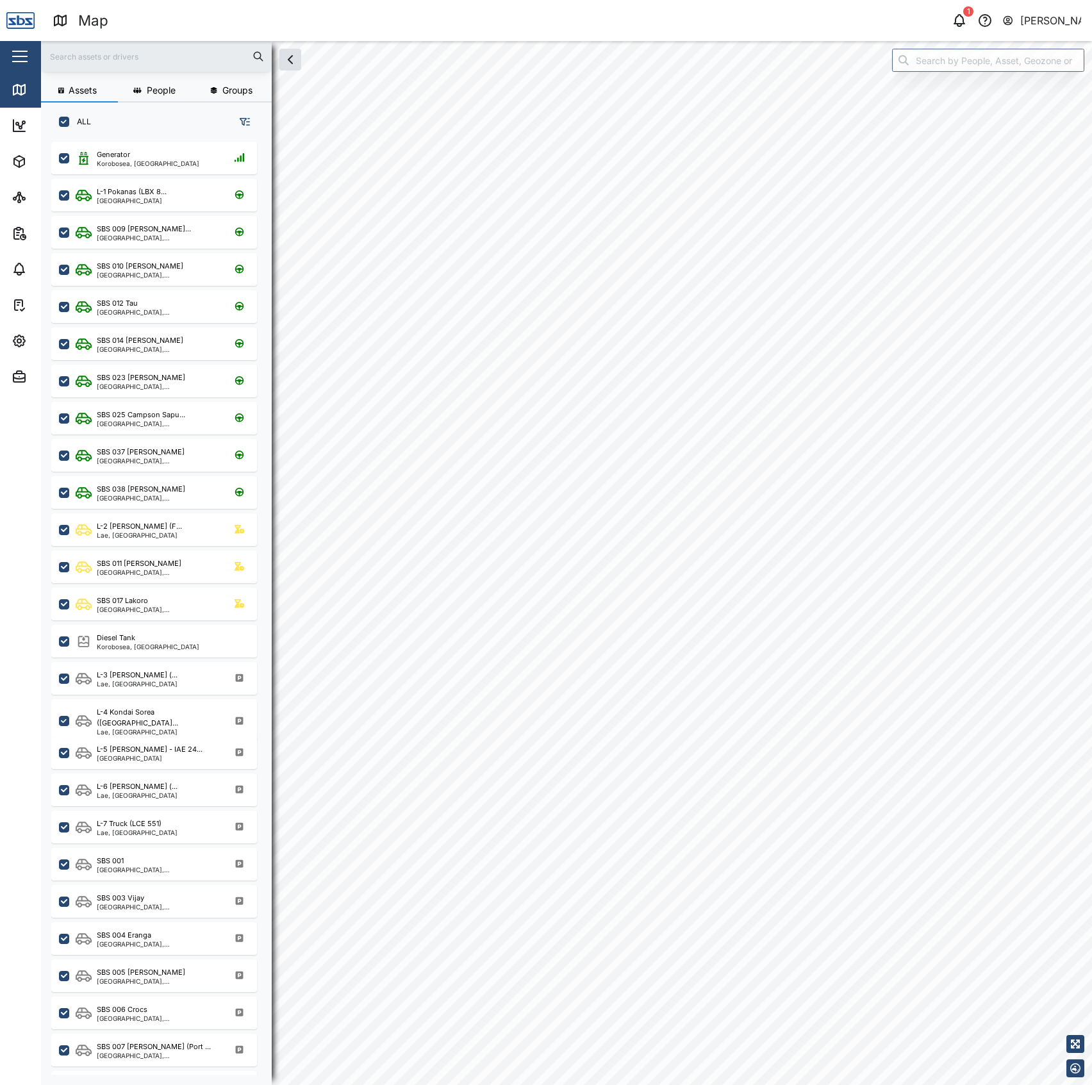
checkbox input "true"
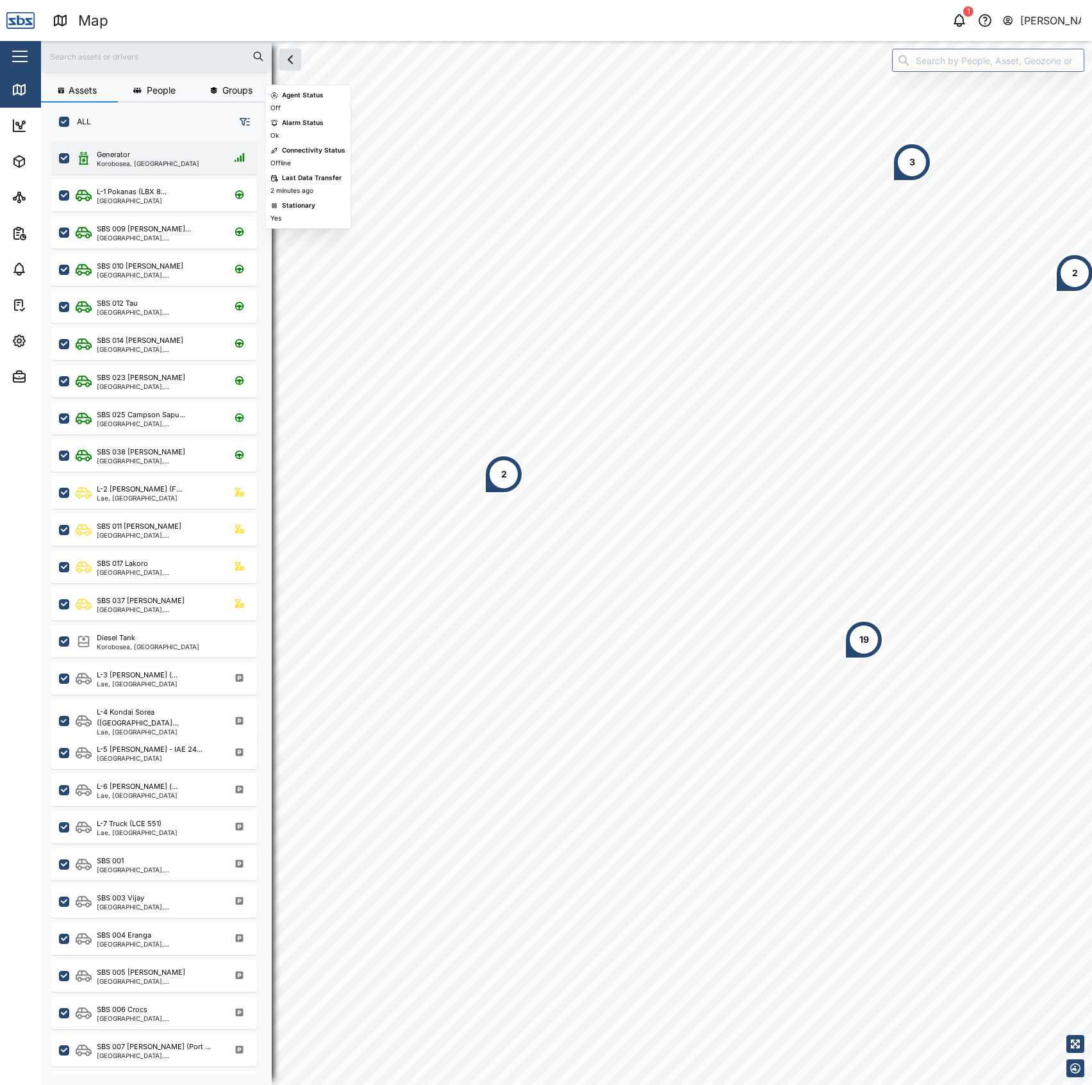
click at [156, 167] on div "Generator Korobosea, Port Moresby" at bounding box center [154, 158] width 206 height 33
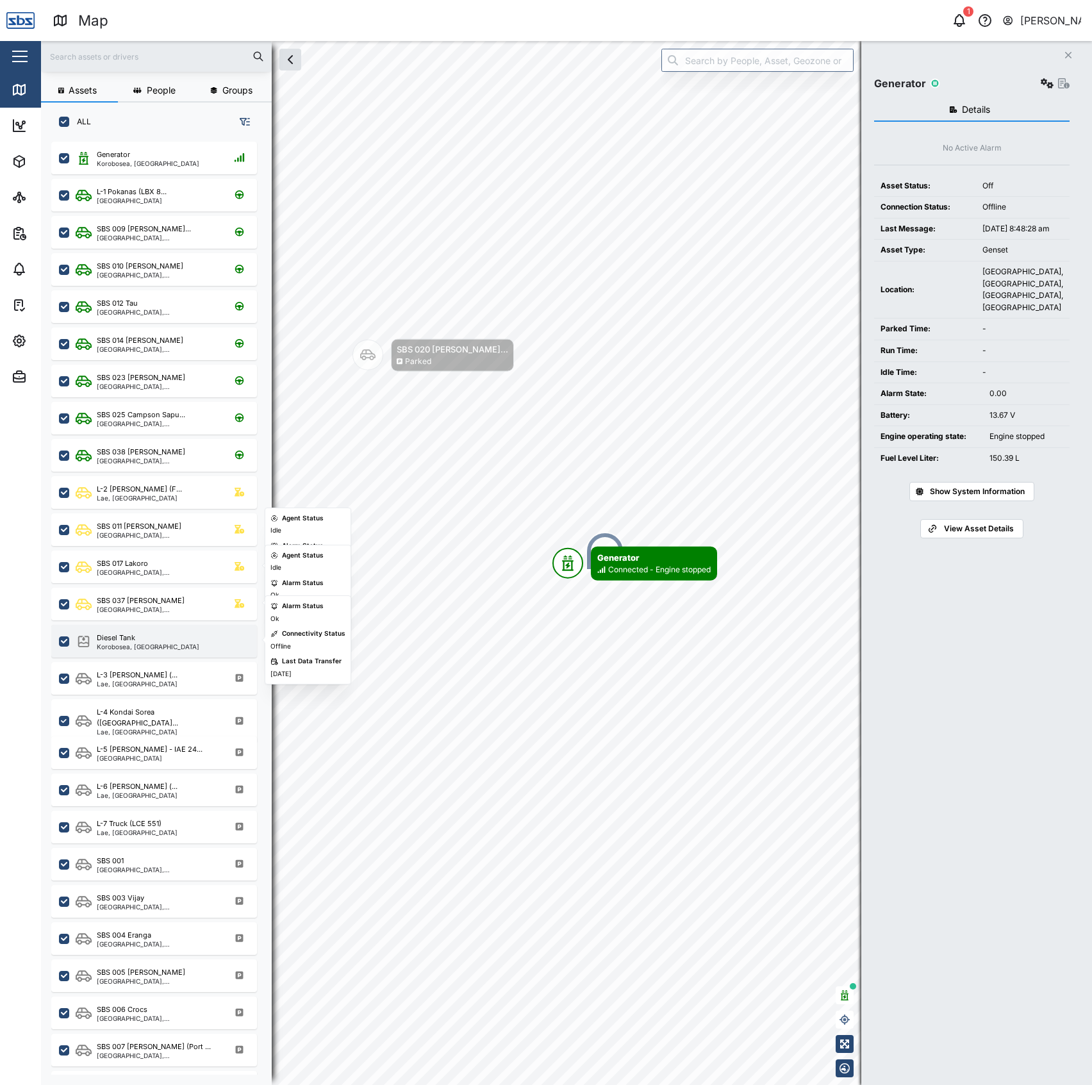
click at [159, 640] on div "Diesel Tank" at bounding box center [148, 638] width 103 height 11
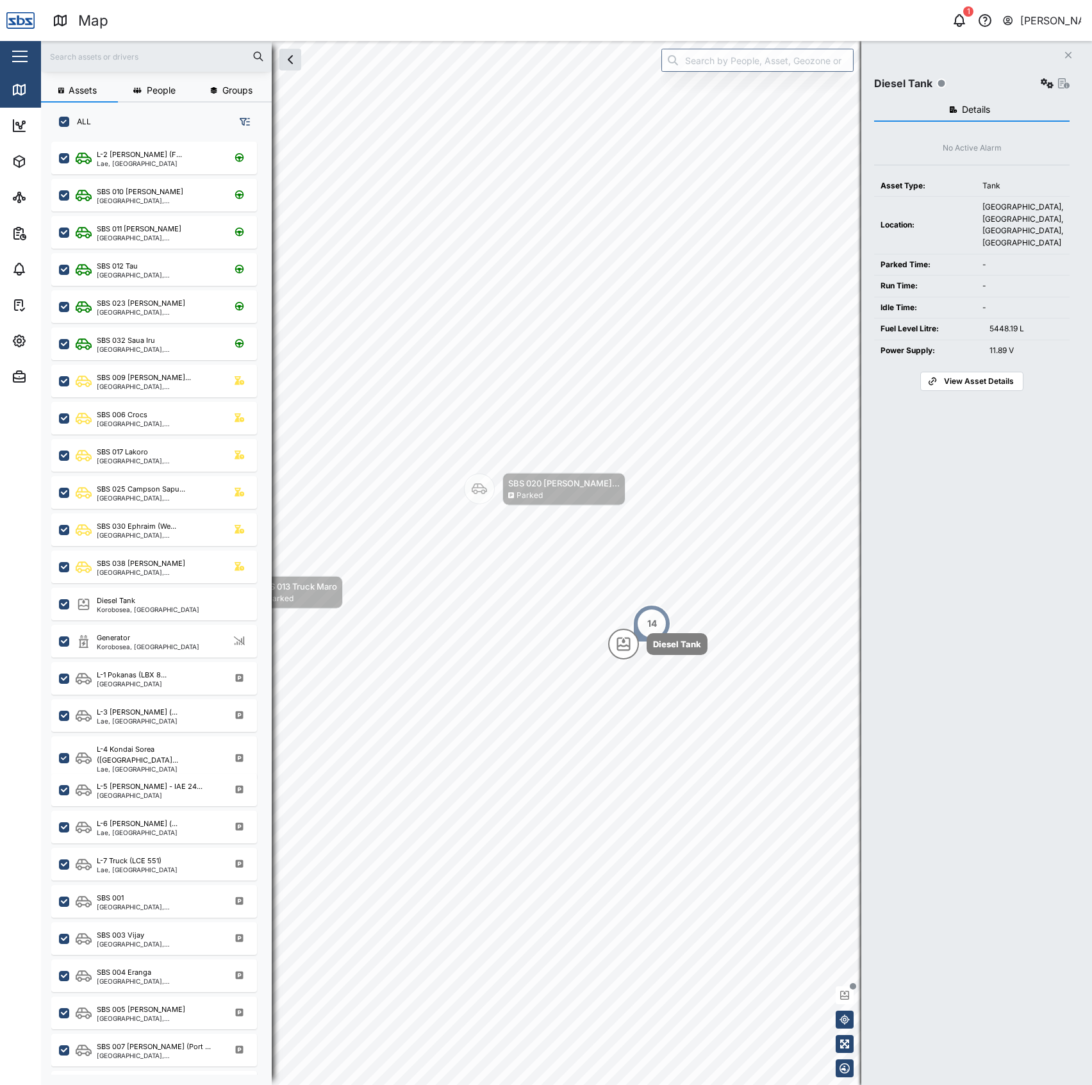
click at [954, 431] on div "Details No Active Alarm Asset Type: Tank Location: Three Mile, Korobosea, Port …" at bounding box center [971, 575] width 195 height 967
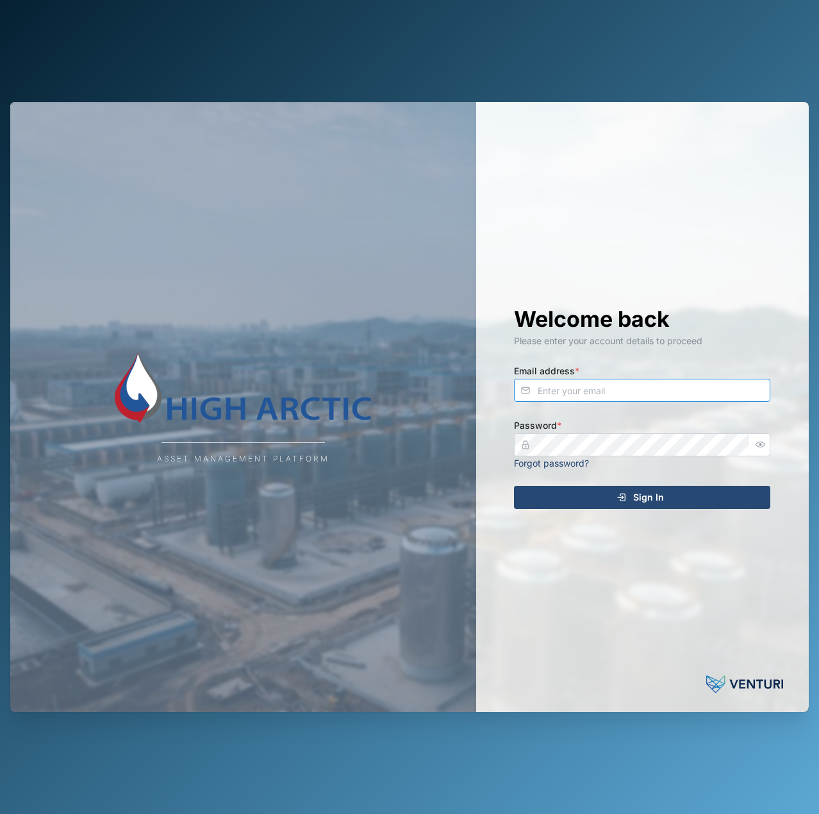
click at [570, 395] on input "Email address *" at bounding box center [642, 390] width 256 height 23
type input "[EMAIL_ADDRESS][PERSON_NAME][DOMAIN_NAME]"
click at [514, 486] on button "Sign In" at bounding box center [642, 497] width 256 height 23
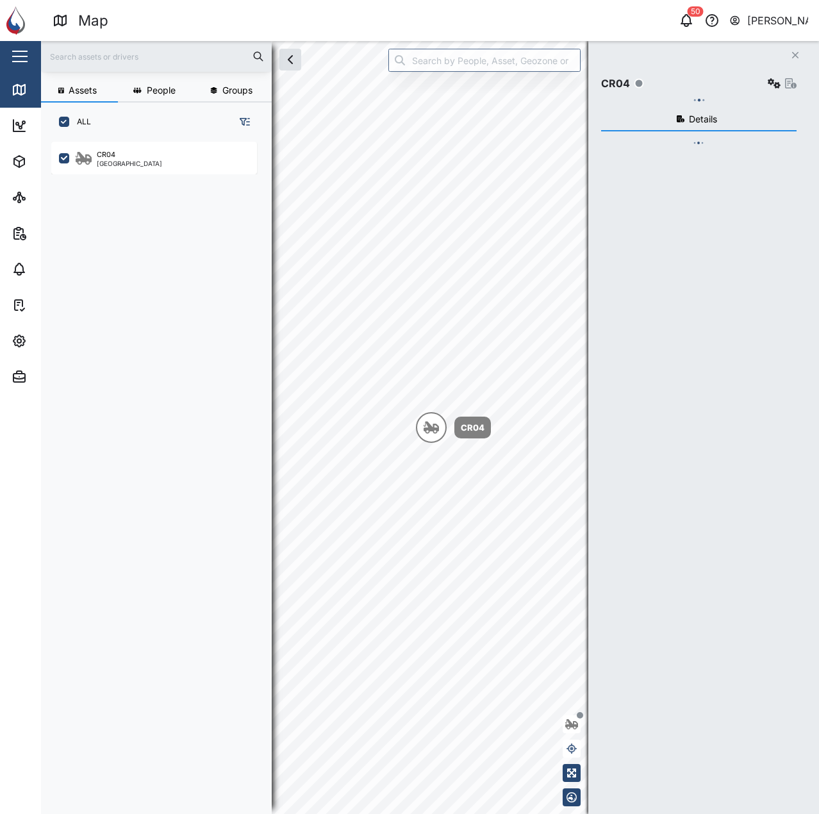
scroll to position [657, 201]
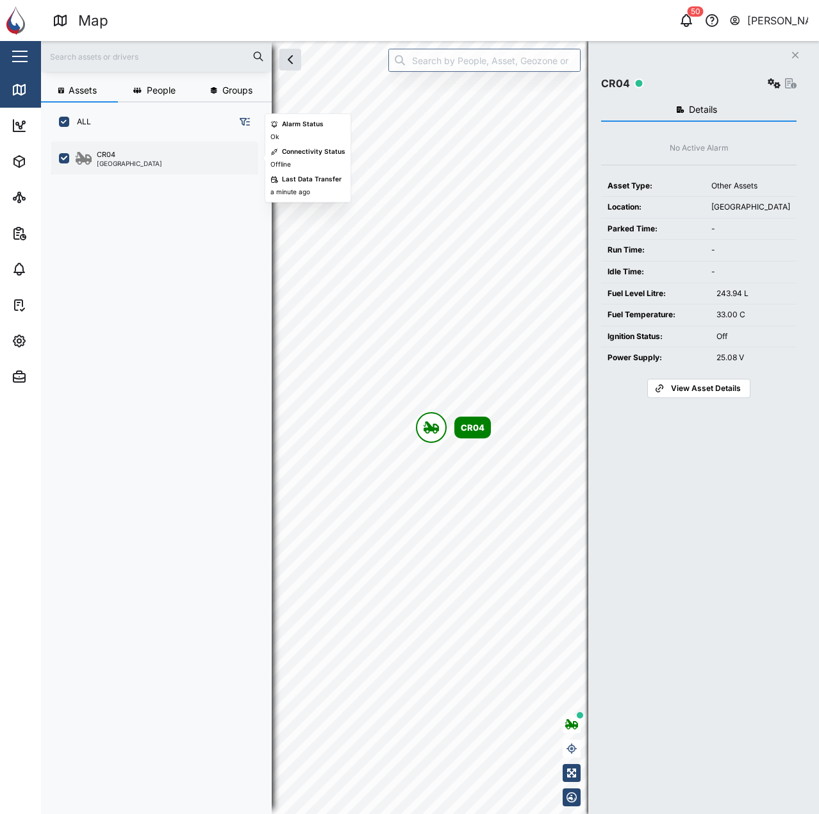
click at [199, 147] on div "CR04 [GEOGRAPHIC_DATA]" at bounding box center [154, 158] width 206 height 33
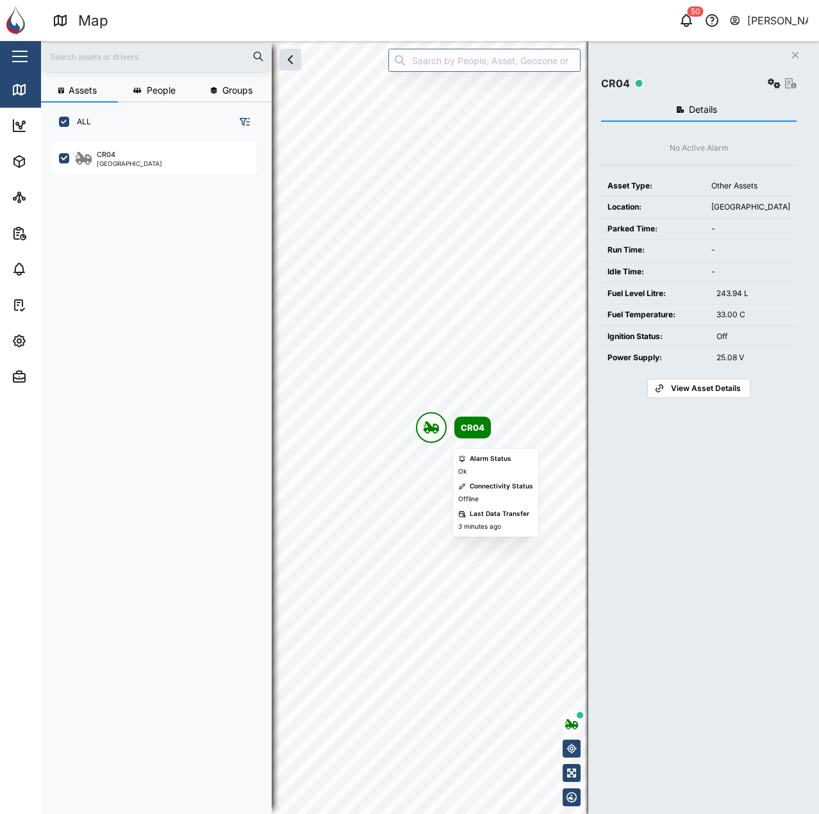
click at [427, 423] on icon "Map marker" at bounding box center [431, 427] width 15 height 12
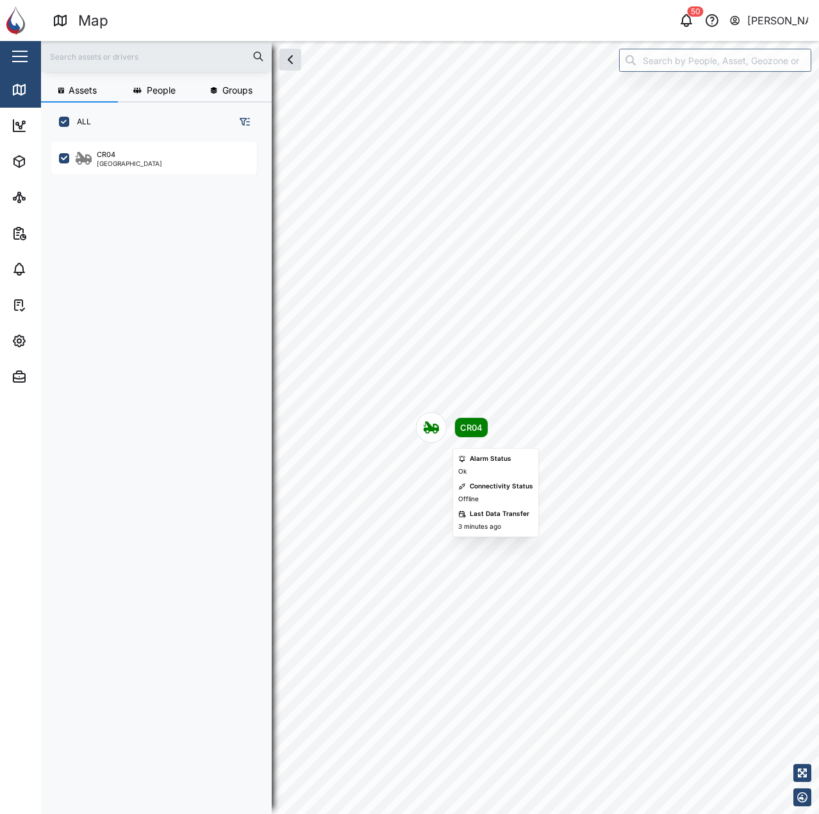
click at [442, 421] on div "Map marker" at bounding box center [431, 427] width 31 height 31
